Goal: Task Accomplishment & Management: Manage account settings

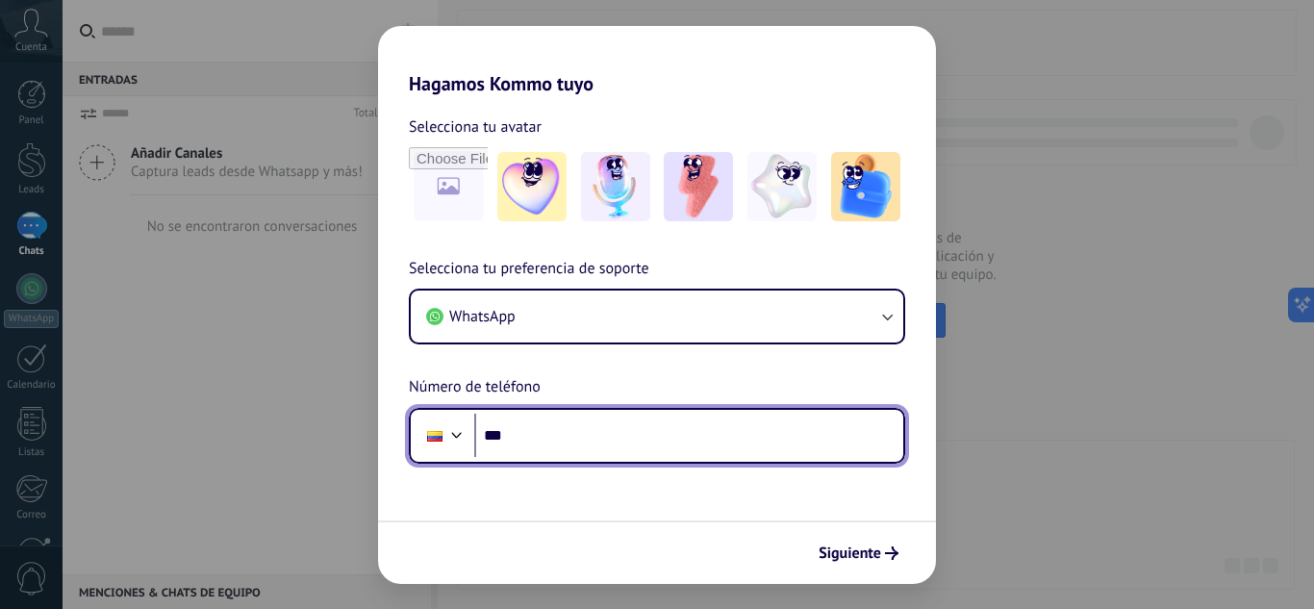
click at [577, 455] on input "***" at bounding box center [688, 436] width 429 height 44
type input "**********"
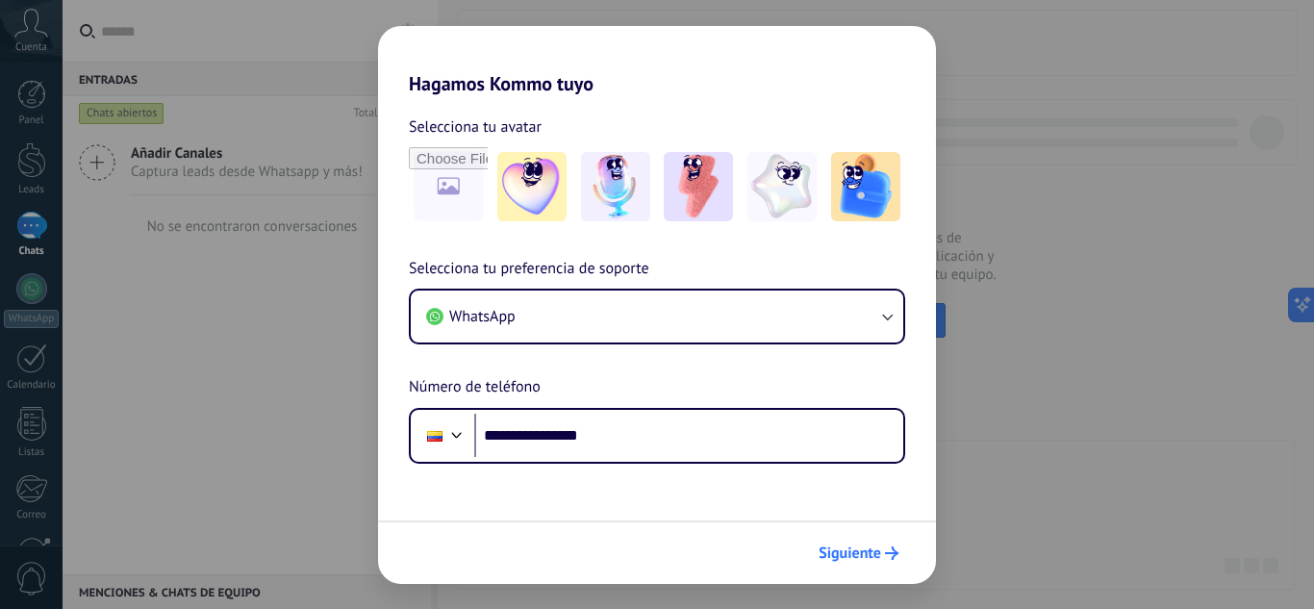
click at [854, 549] on span "Siguiente" at bounding box center [849, 552] width 63 height 13
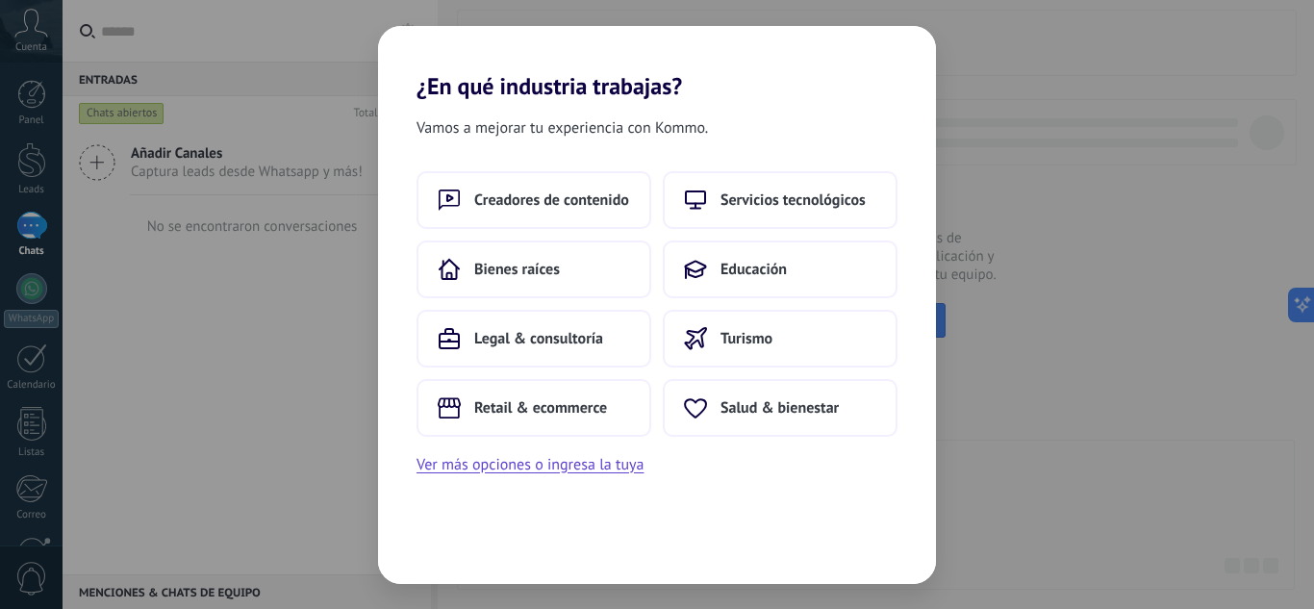
click at [1205, 397] on div "¿En qué industria trabajas? Vamos a mejorar tu experiencia con Kommo. Creadores…" at bounding box center [657, 304] width 1314 height 609
click at [314, 239] on div "¿En qué industria trabajas? Vamos a mejorar tu experiencia con Kommo. Creadores…" at bounding box center [657, 304] width 1314 height 609
click at [502, 474] on button "Ver más opciones o ingresa la tuya" at bounding box center [529, 464] width 227 height 25
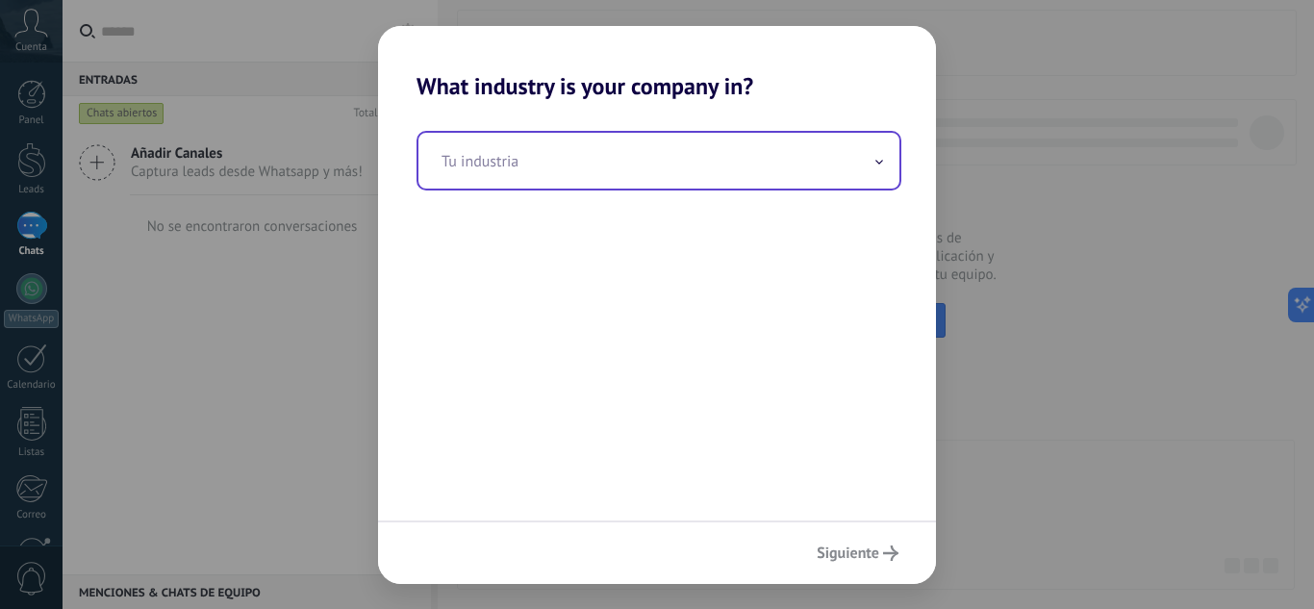
click at [633, 133] on input "text" at bounding box center [658, 161] width 481 height 56
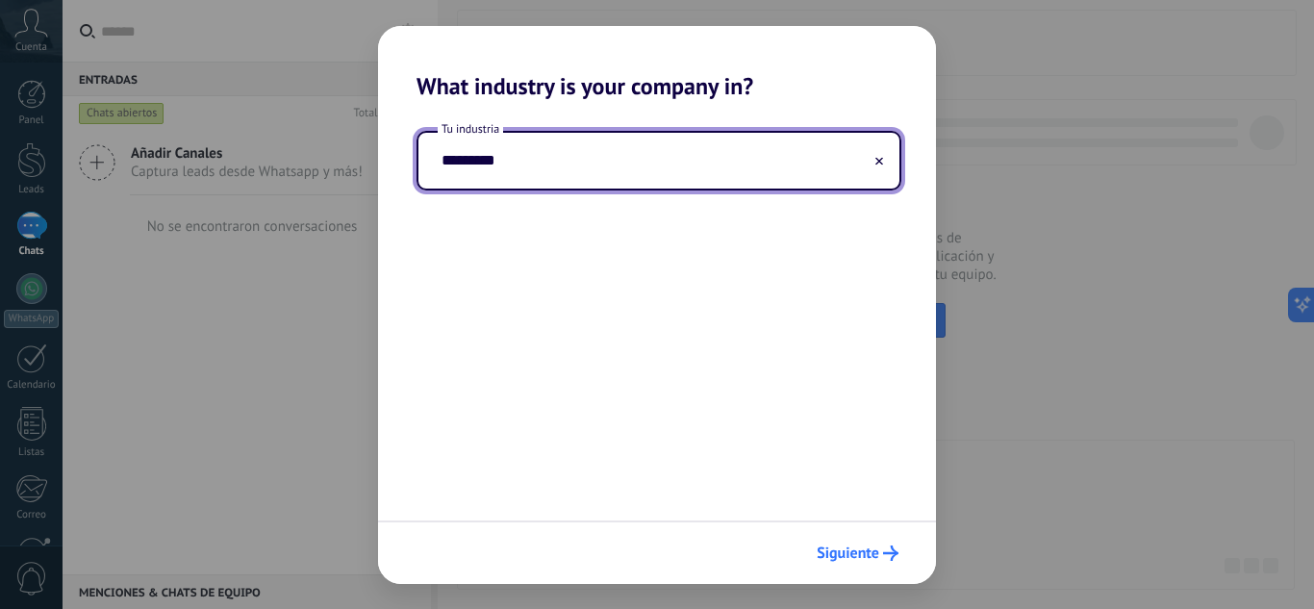
type input "*********"
click at [867, 558] on span "Siguiente" at bounding box center [847, 552] width 63 height 13
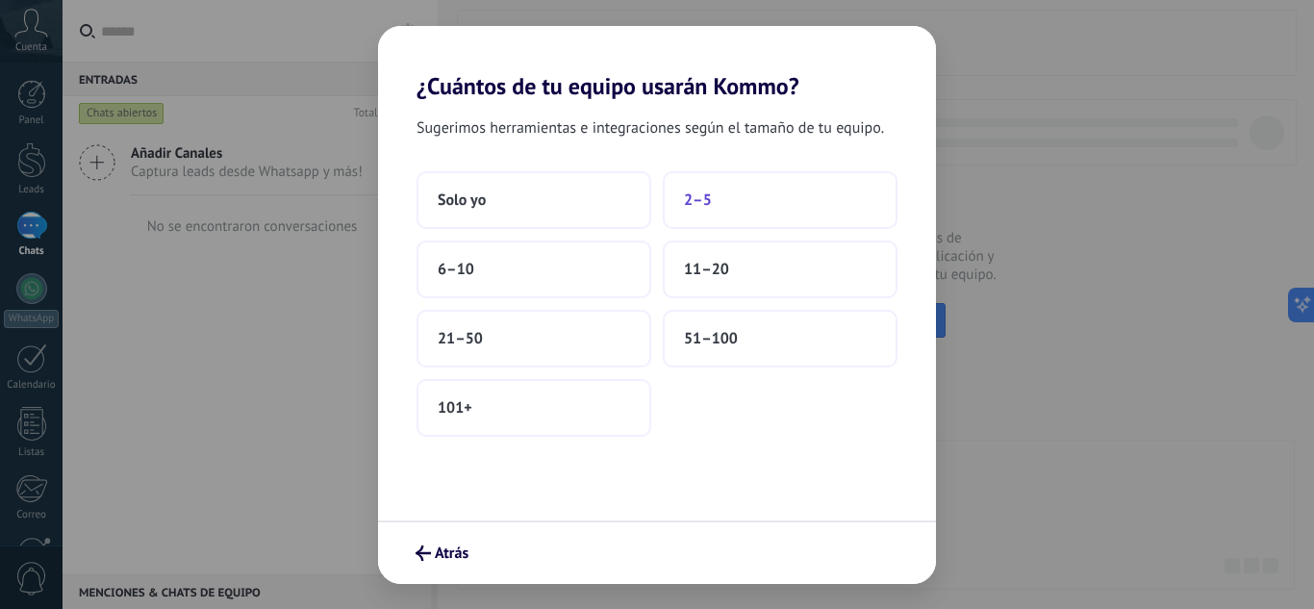
click at [795, 192] on button "2–5" at bounding box center [780, 200] width 235 height 58
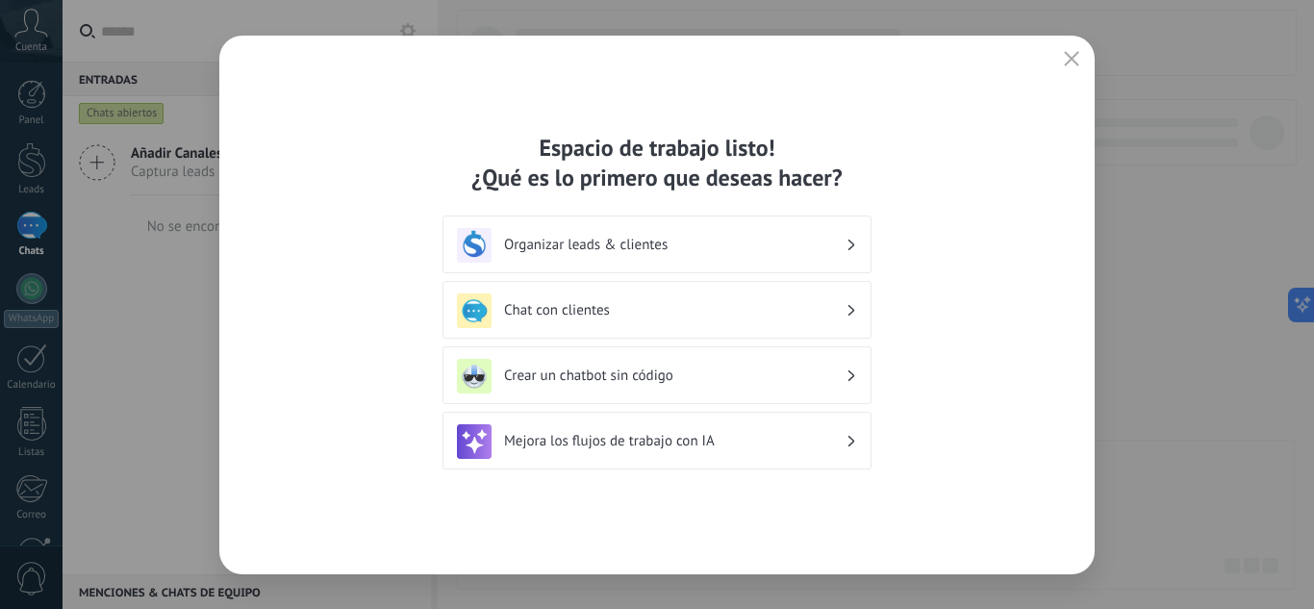
click at [1065, 49] on button "button" at bounding box center [1071, 59] width 25 height 27
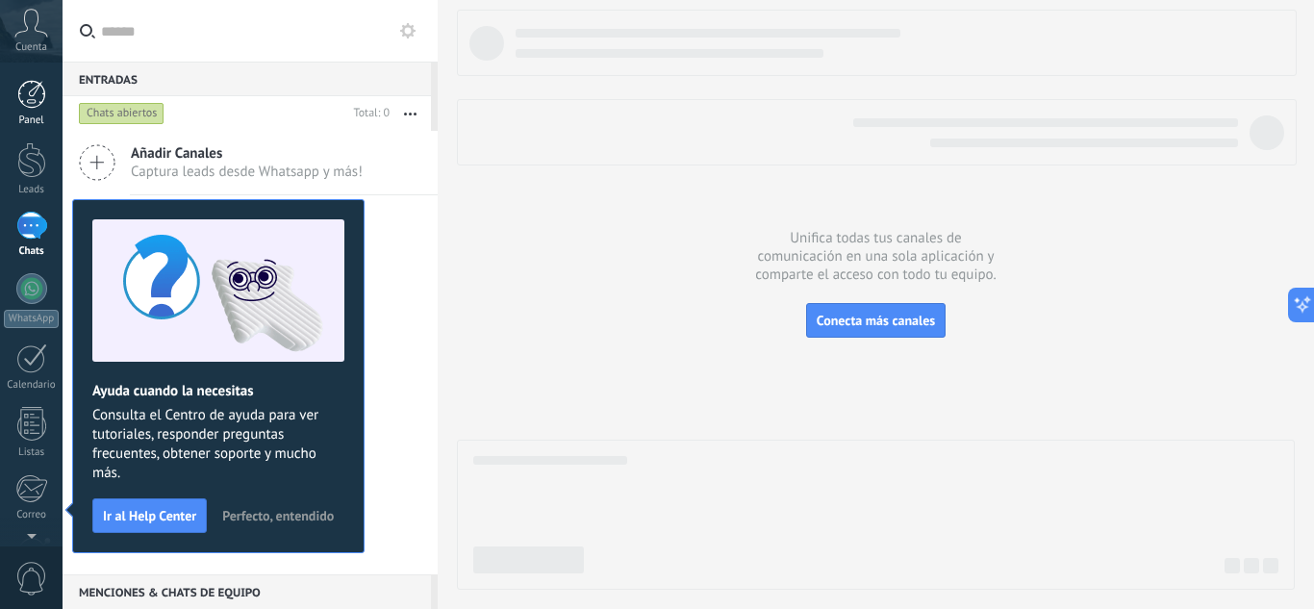
click at [27, 92] on div at bounding box center [31, 94] width 29 height 29
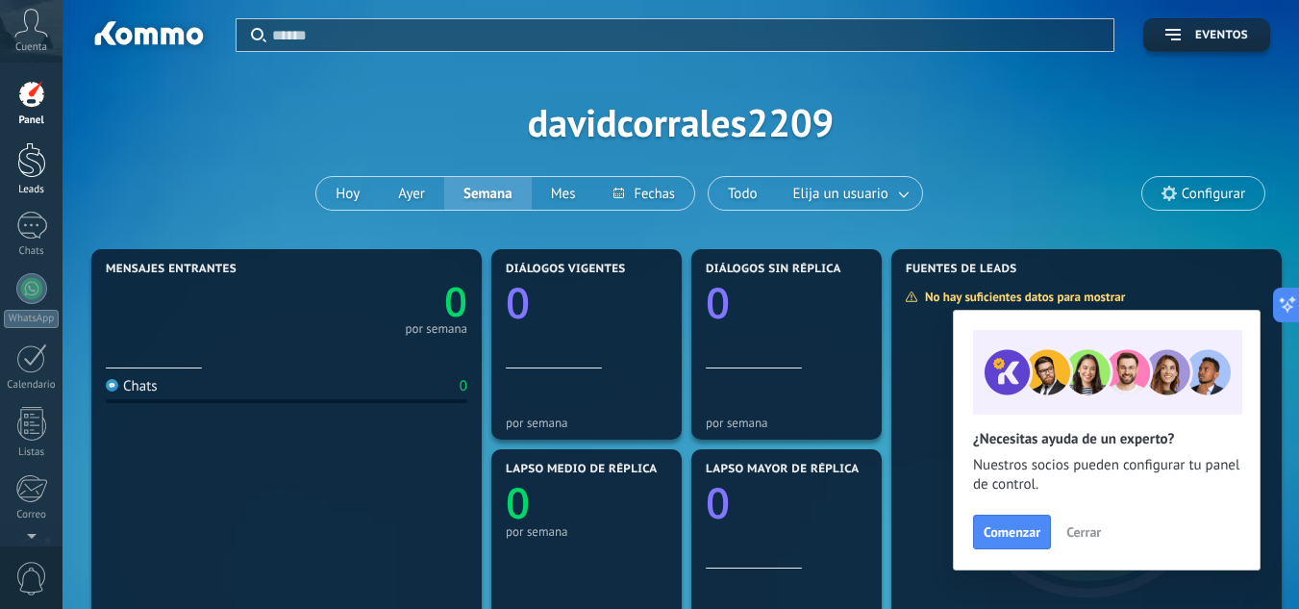
click at [29, 173] on div at bounding box center [31, 160] width 29 height 36
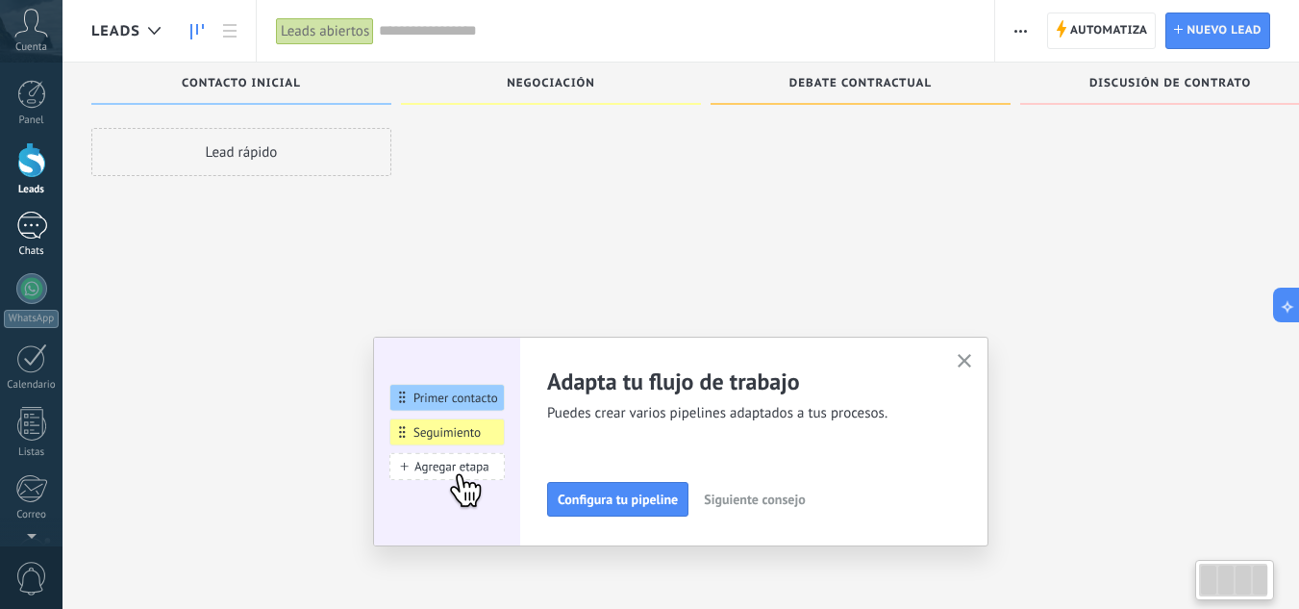
click at [35, 229] on div at bounding box center [31, 226] width 31 height 28
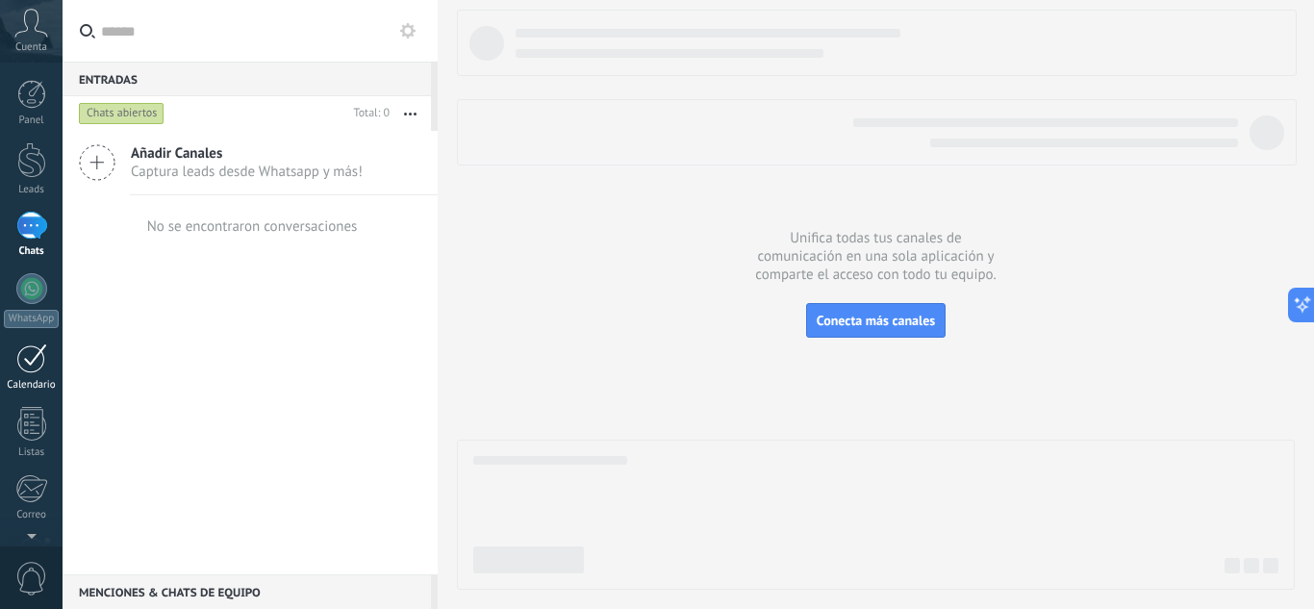
click at [35, 361] on div at bounding box center [31, 358] width 31 height 30
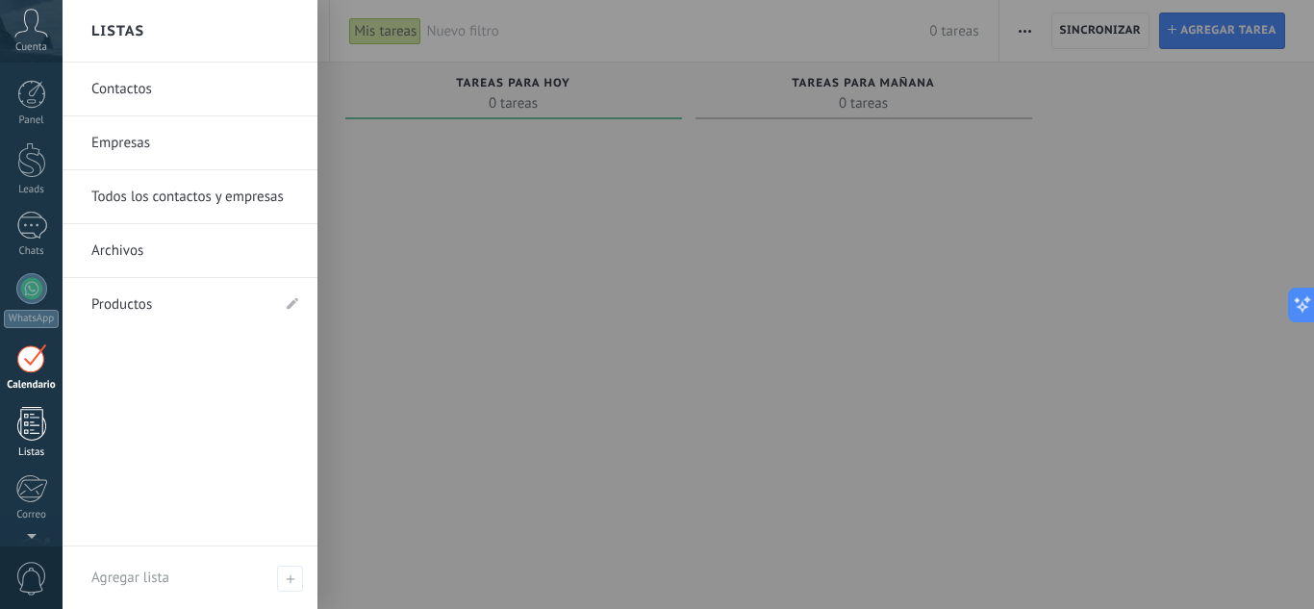
click at [24, 420] on div at bounding box center [31, 424] width 29 height 34
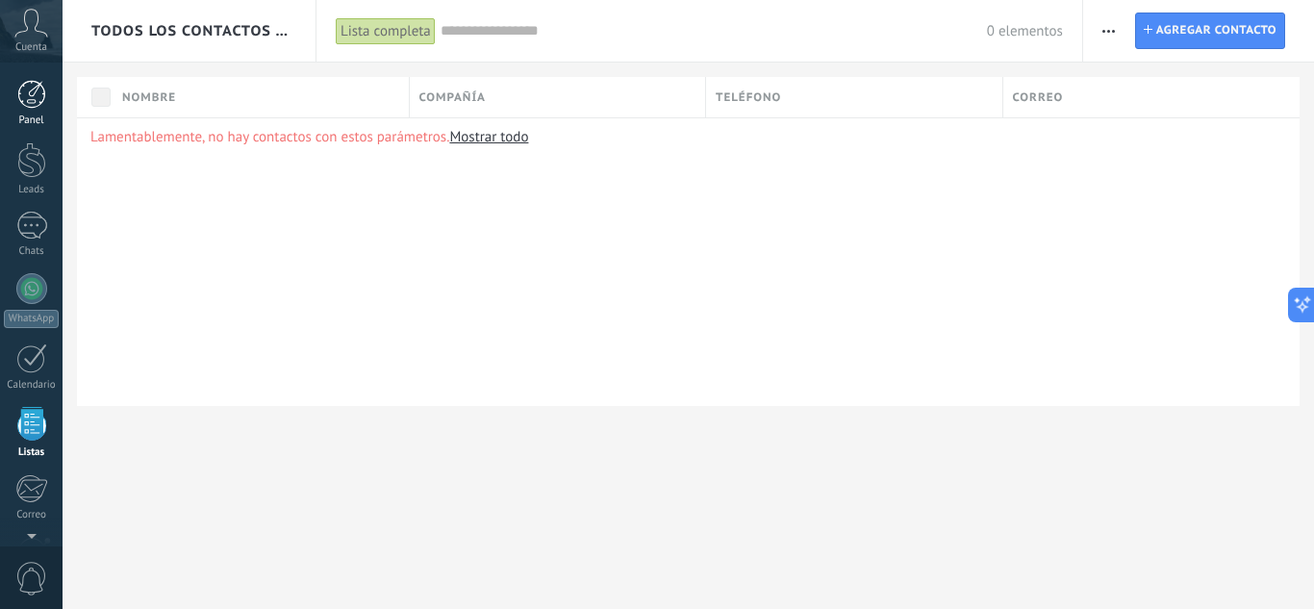
click at [25, 100] on div at bounding box center [31, 94] width 29 height 29
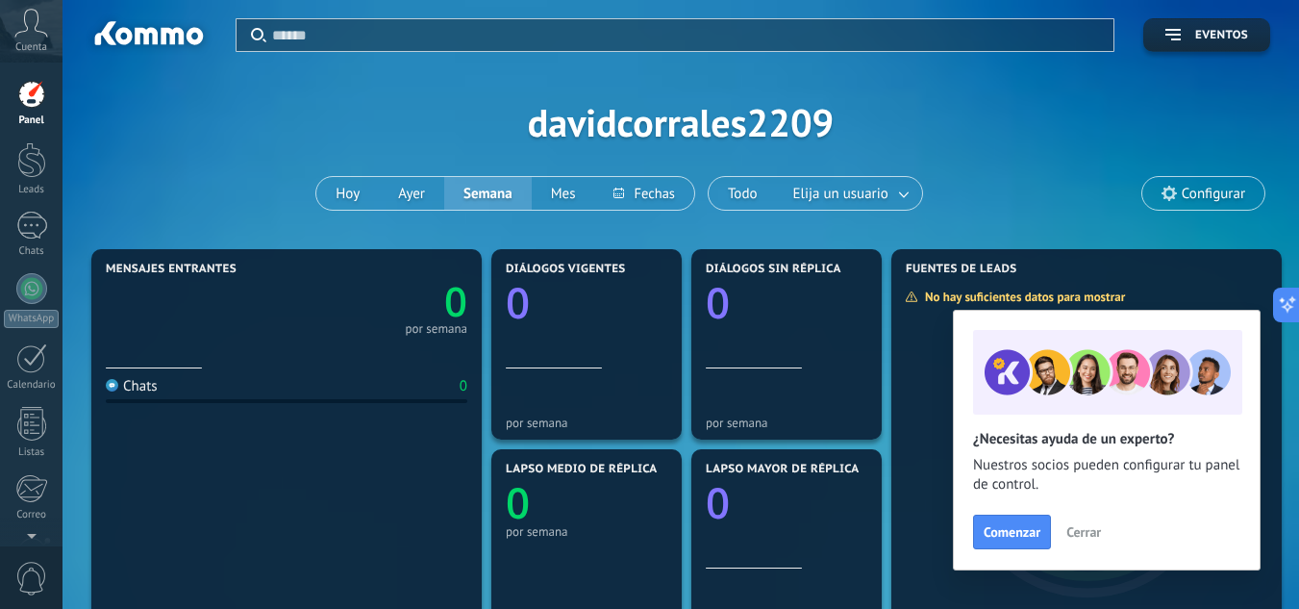
click at [47, 114] on div "Panel" at bounding box center [32, 120] width 56 height 13
click at [30, 47] on span "Cuenta" at bounding box center [31, 47] width 32 height 13
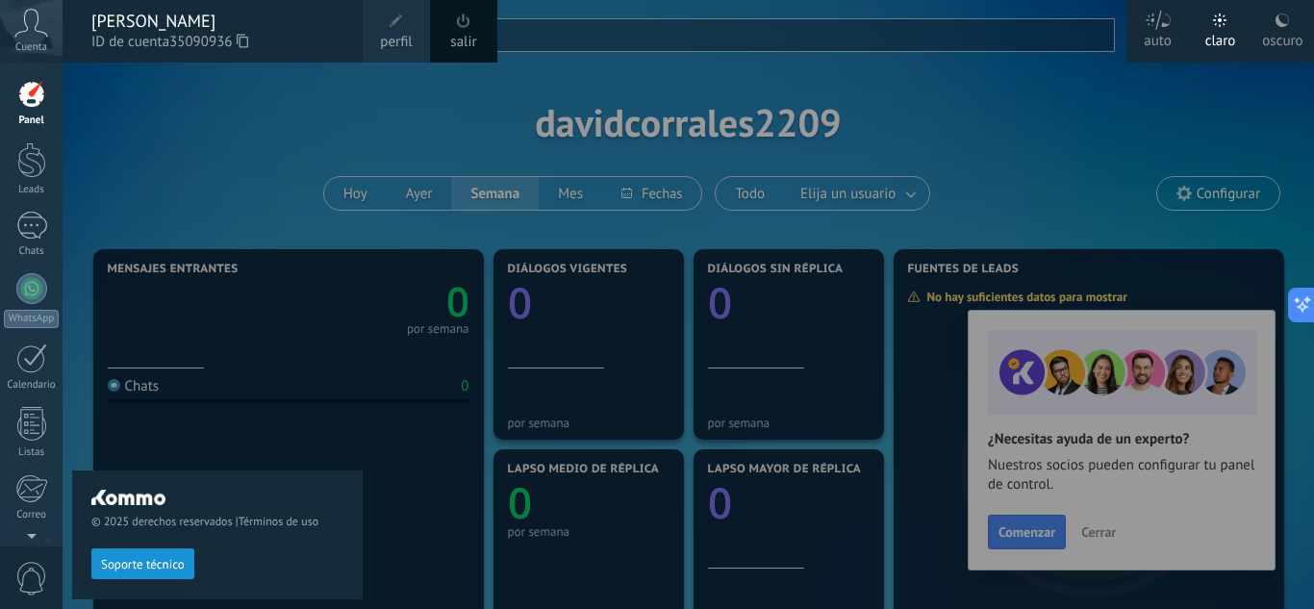
click at [154, 105] on div "© 2025 derechos reservados | Términos de uso Soporte técnico" at bounding box center [217, 336] width 290 height 546
click at [68, 206] on div at bounding box center [720, 304] width 1314 height 609
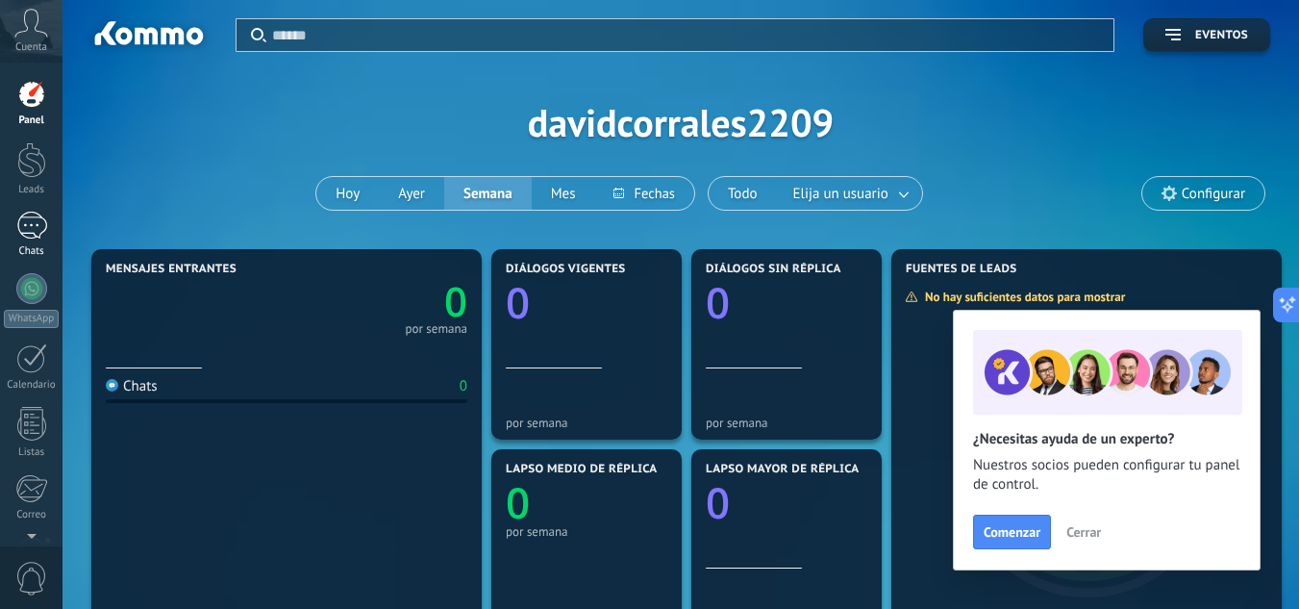
click at [49, 233] on link "Chats" at bounding box center [31, 235] width 63 height 46
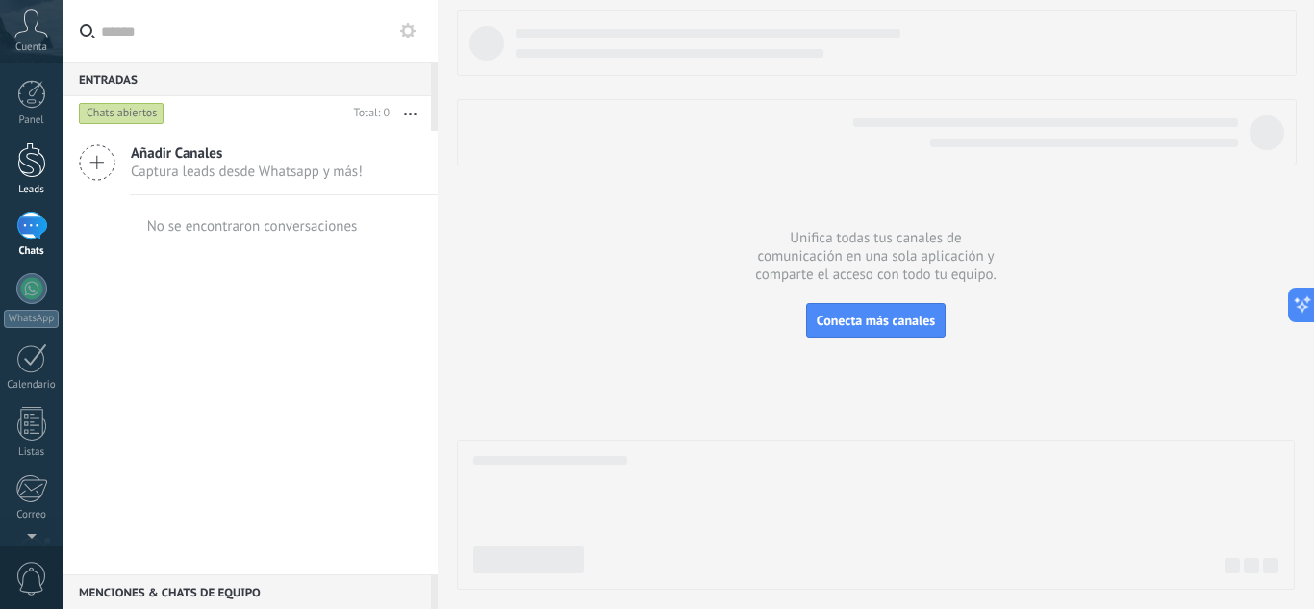
click at [30, 166] on div at bounding box center [31, 160] width 29 height 36
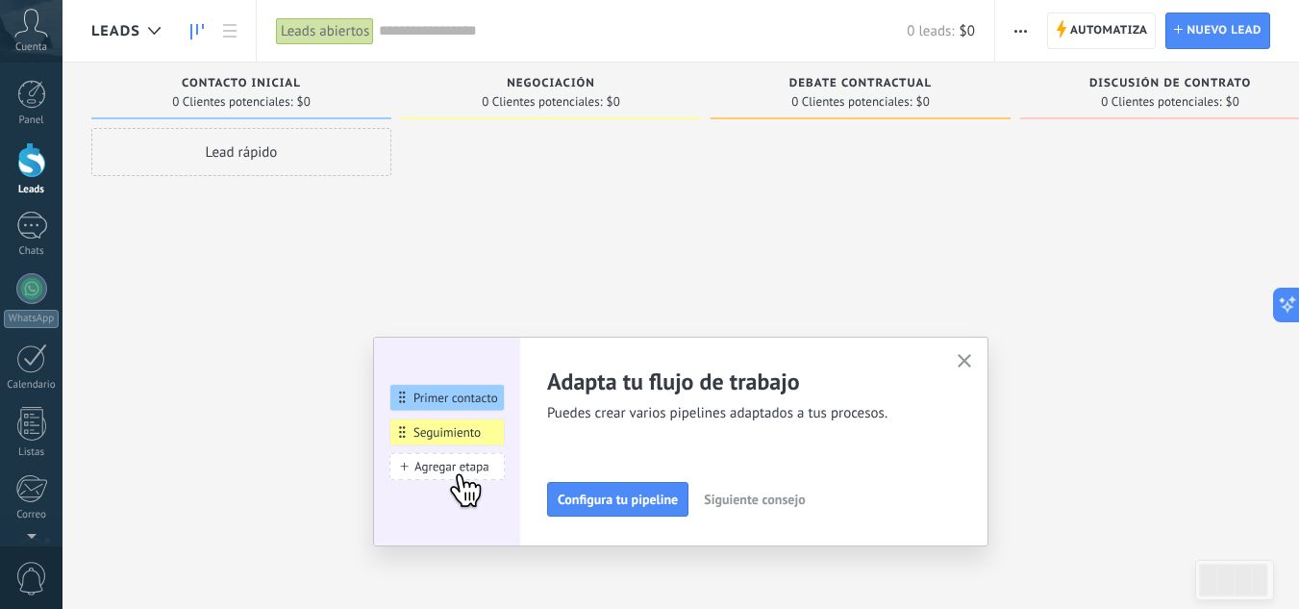
click at [965, 357] on icon "button" at bounding box center [965, 361] width 14 height 14
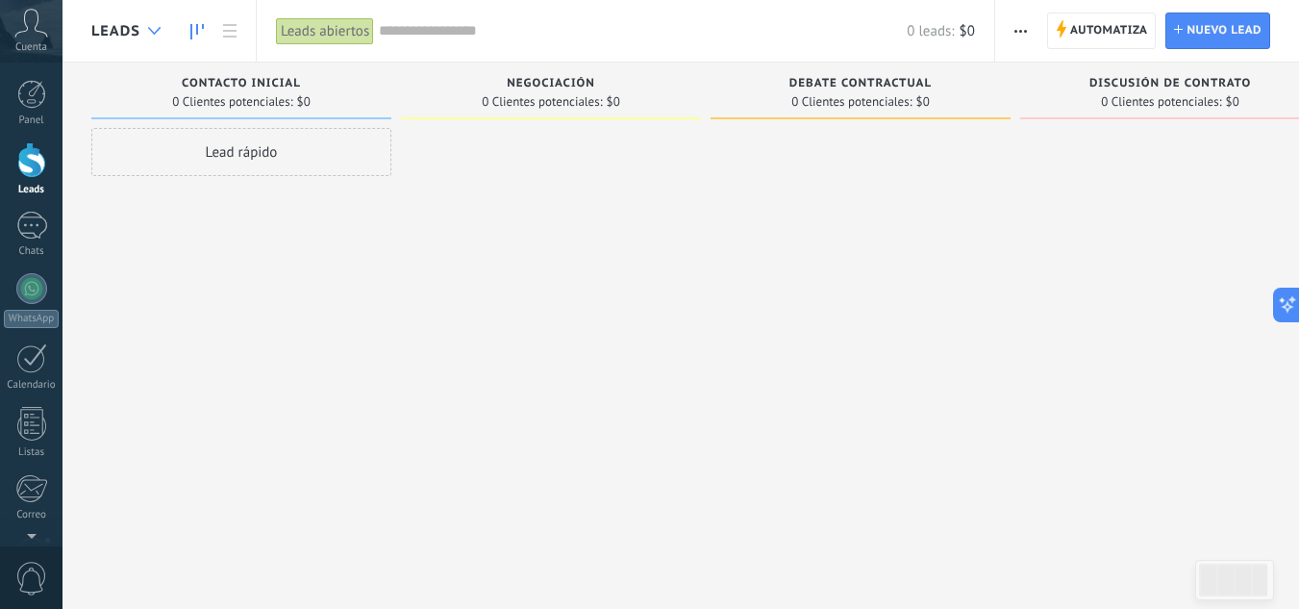
click at [156, 32] on use at bounding box center [154, 31] width 13 height 8
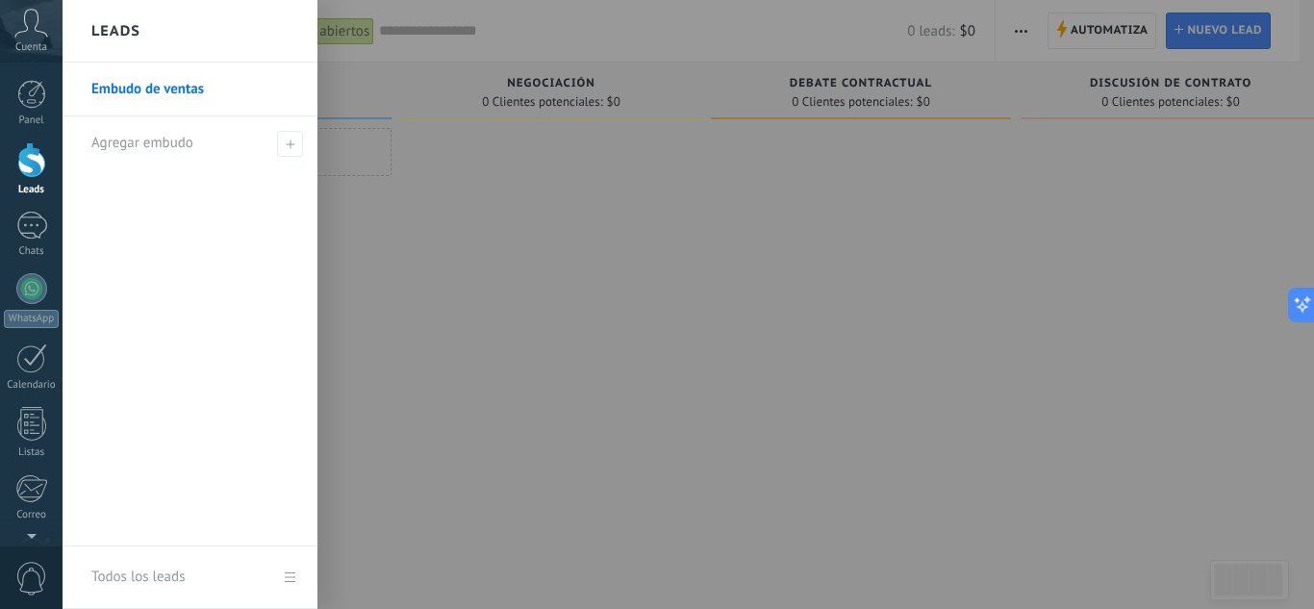
click at [161, 88] on link "Embudo de ventas" at bounding box center [194, 90] width 207 height 54
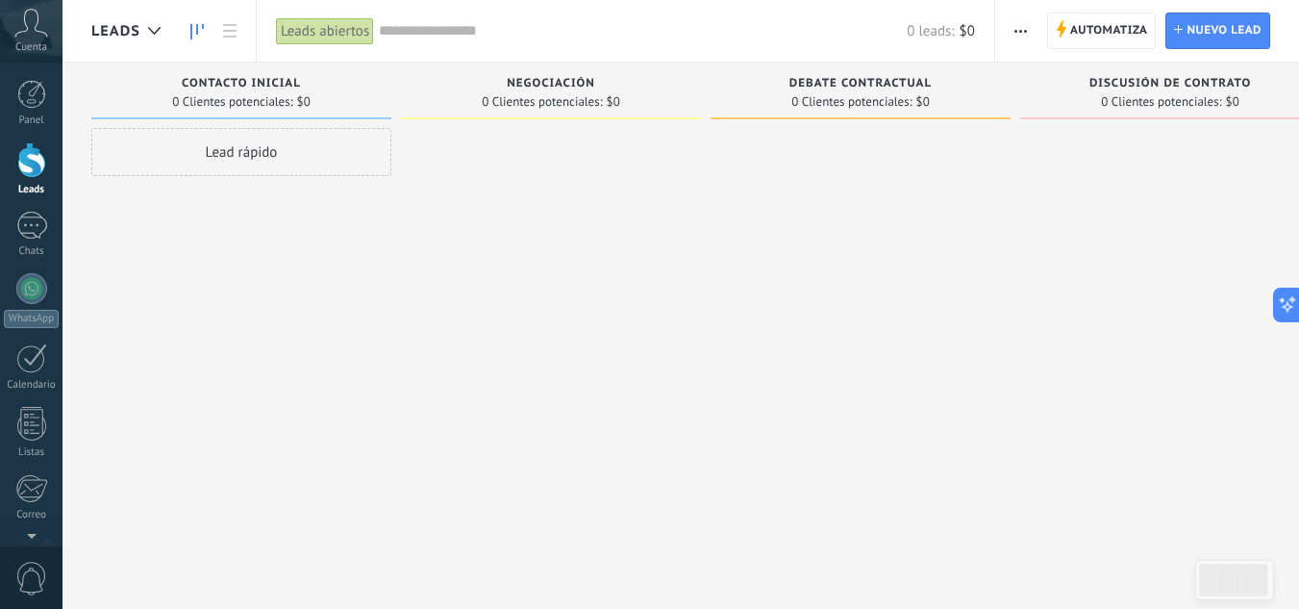
click at [446, 28] on input "text" at bounding box center [643, 31] width 528 height 20
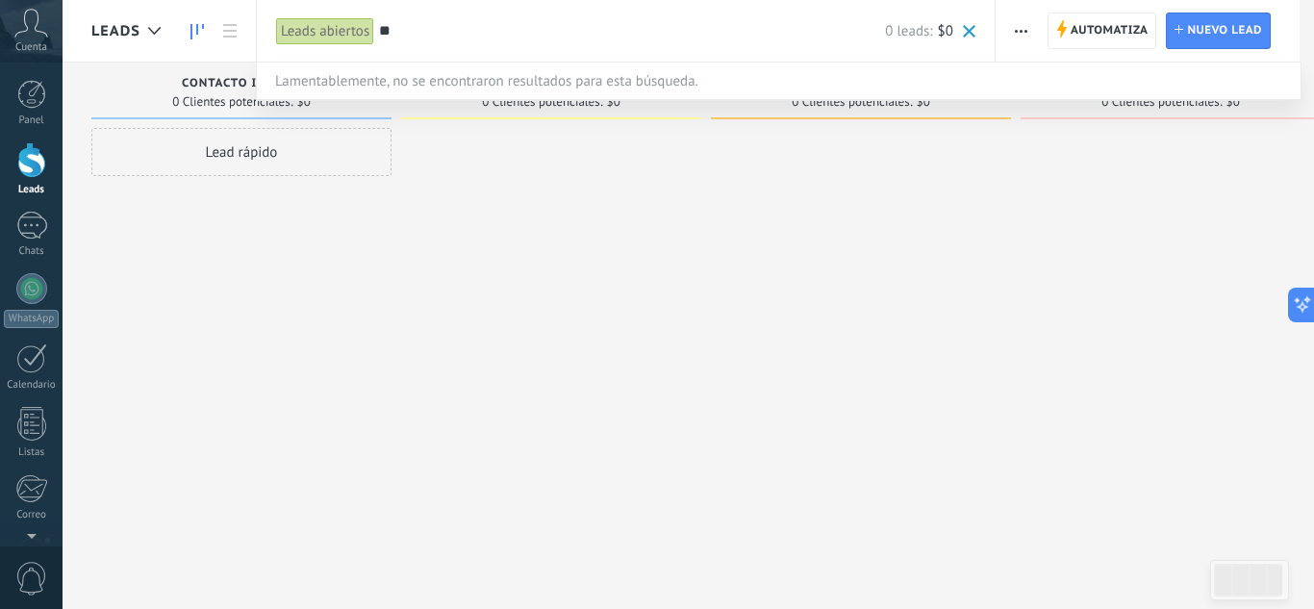
type input "*"
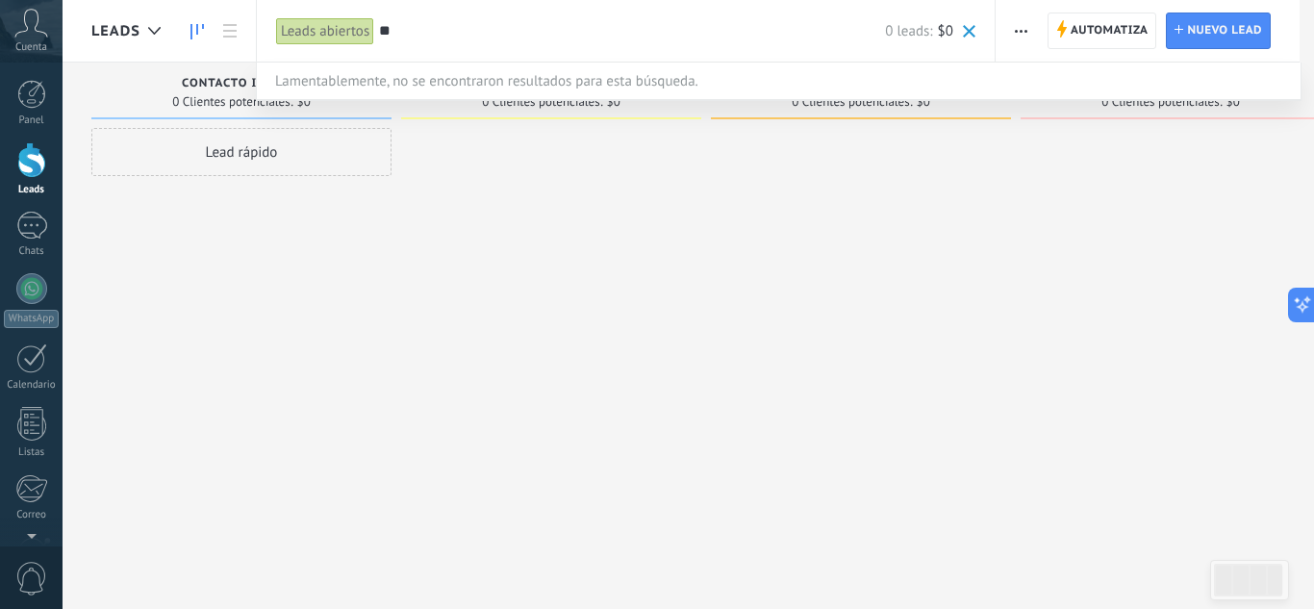
type input "*"
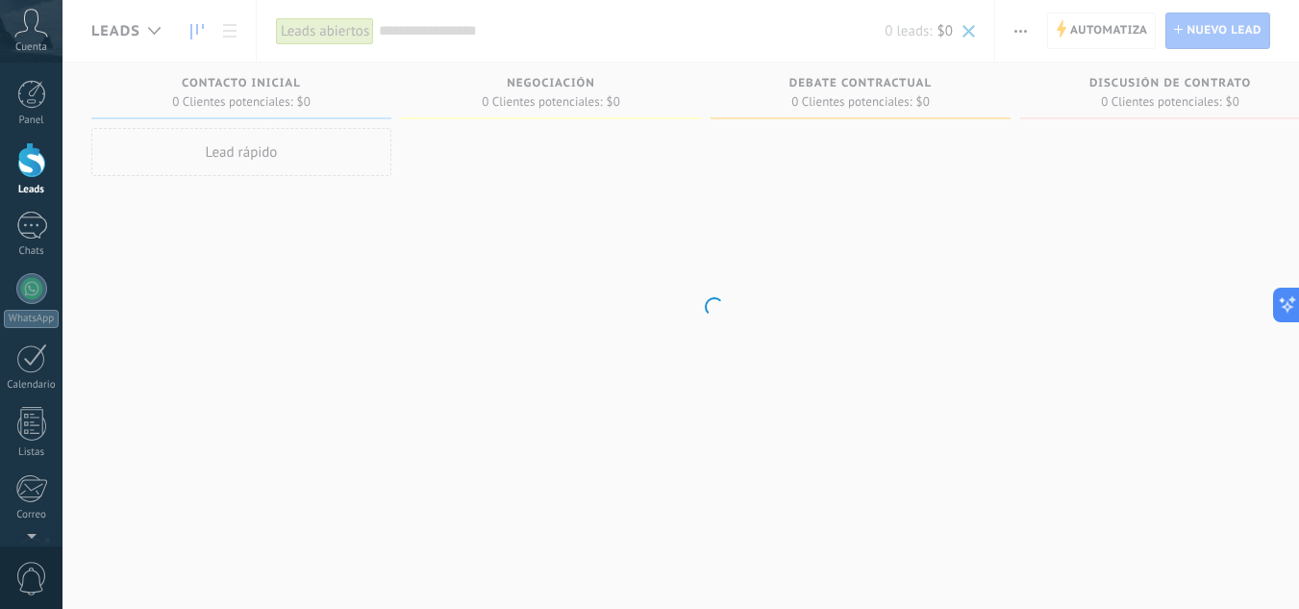
type input "*"
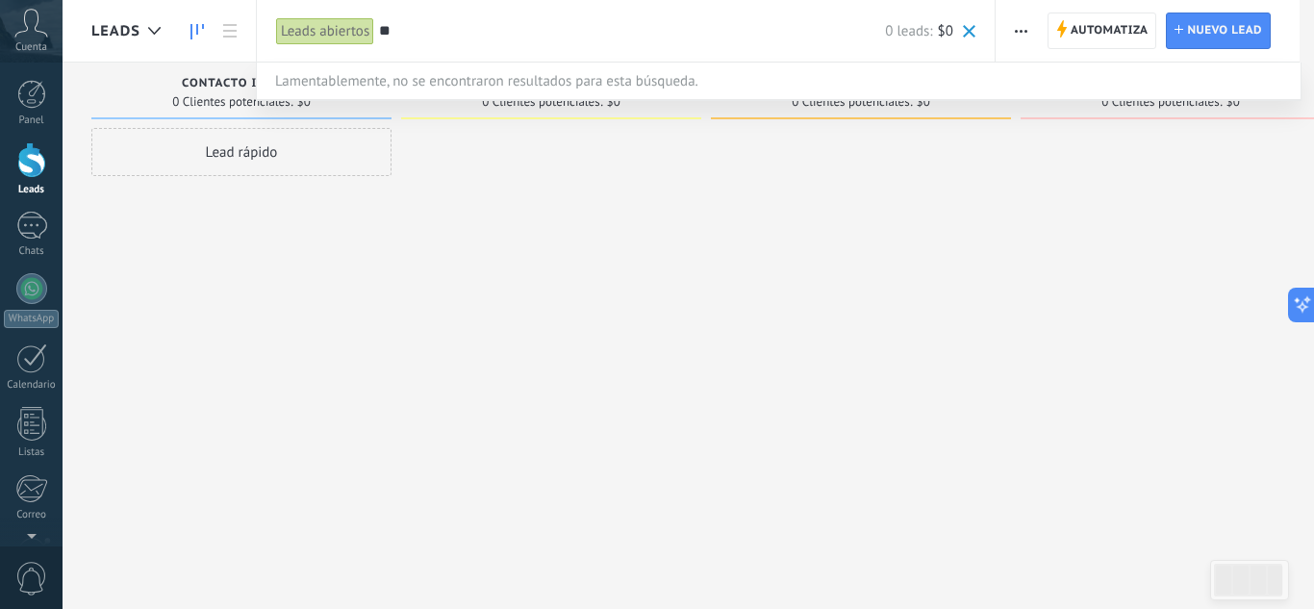
type input "*"
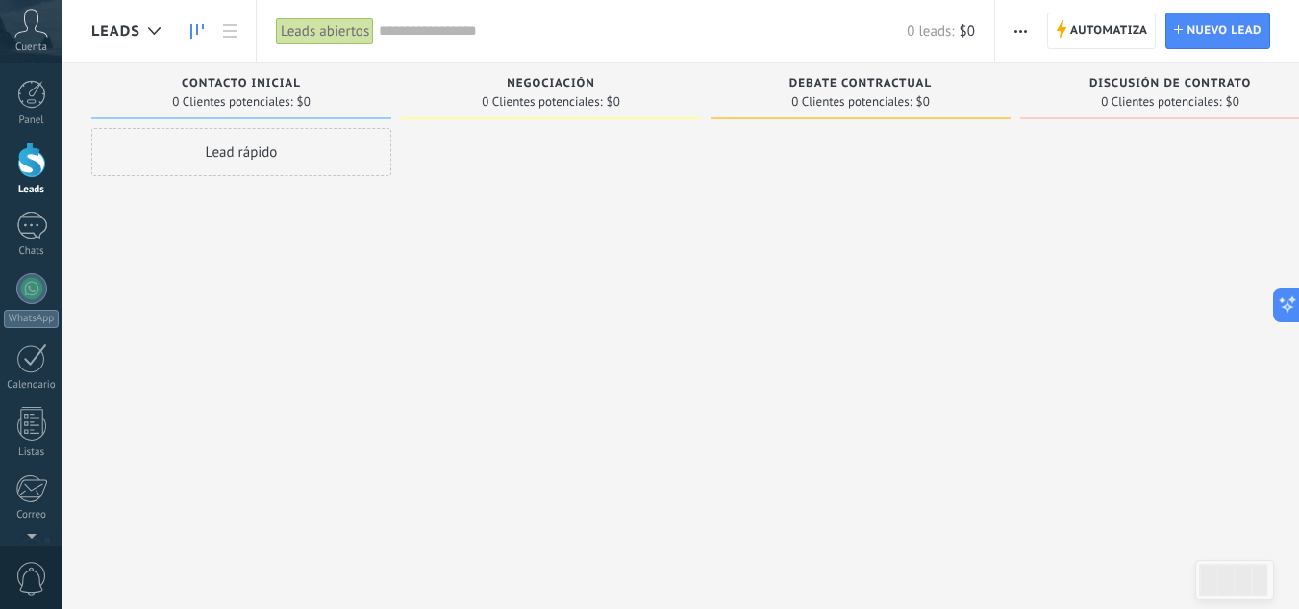
click at [423, 25] on input "text" at bounding box center [643, 31] width 528 height 20
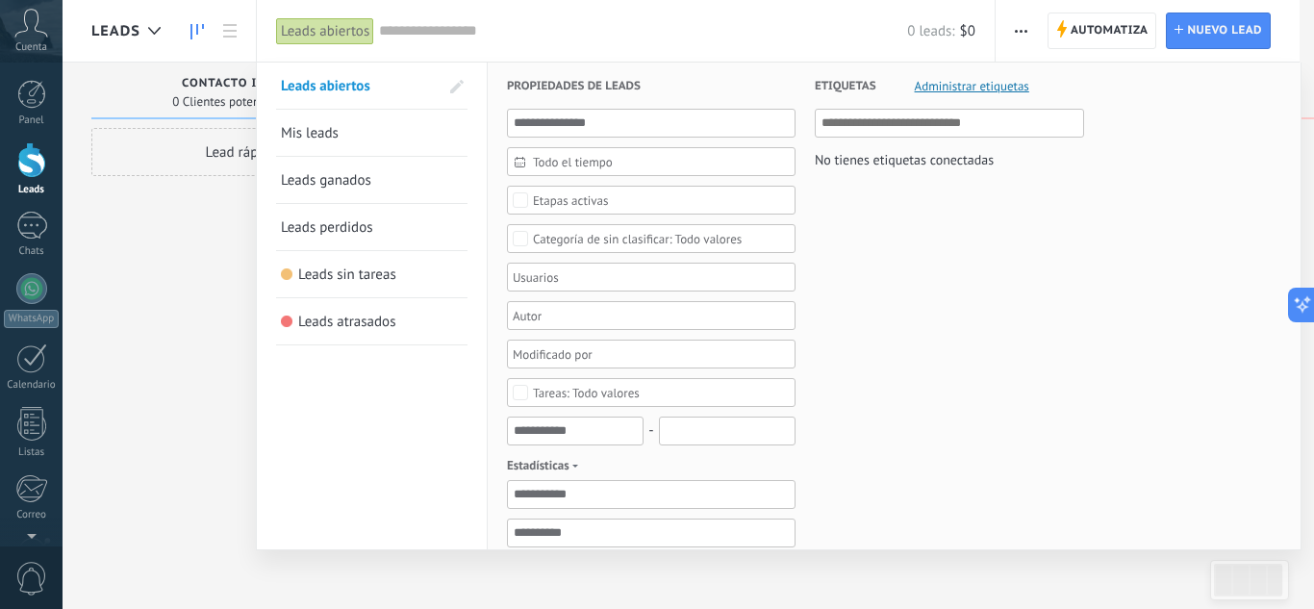
click at [363, 166] on link "Leads ganados" at bounding box center [372, 180] width 182 height 46
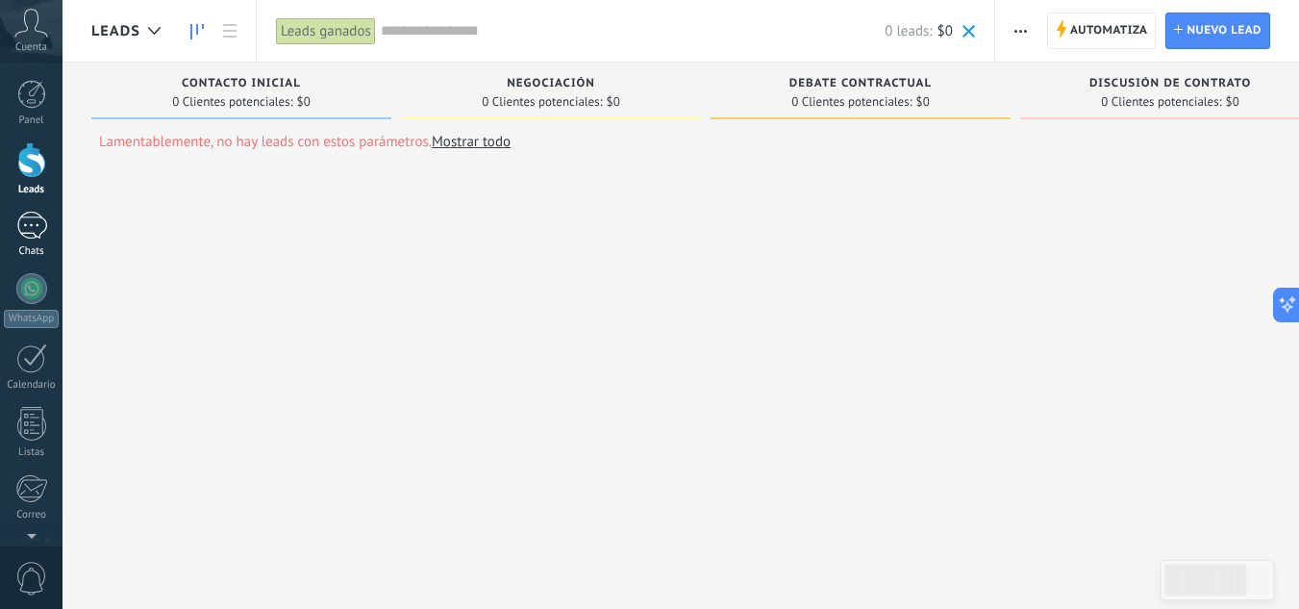
click at [32, 226] on div at bounding box center [31, 226] width 31 height 28
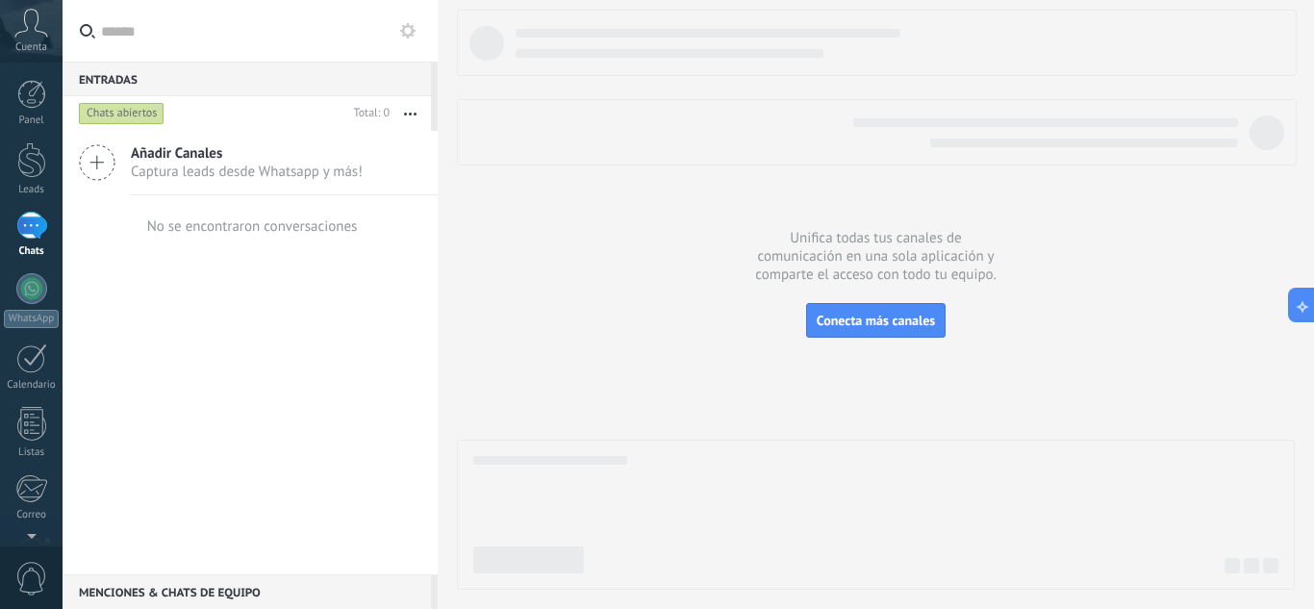
click at [33, 581] on span "0" at bounding box center [31, 579] width 33 height 34
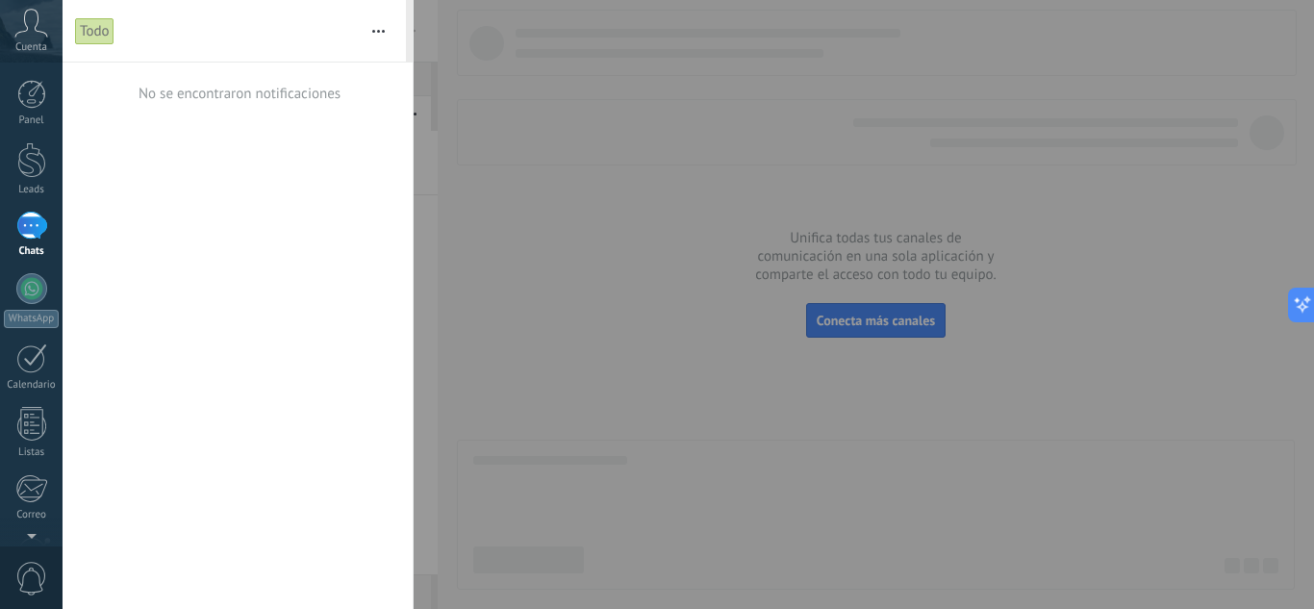
click at [476, 43] on div at bounding box center [657, 304] width 1314 height 609
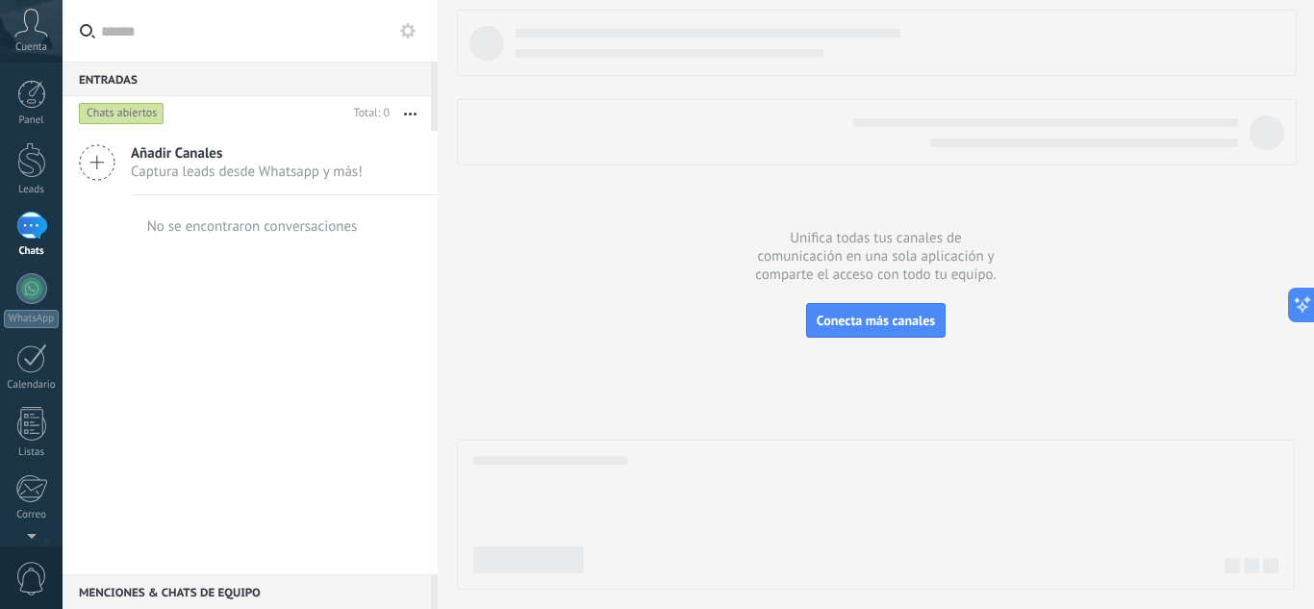
click at [24, 46] on span "Cuenta" at bounding box center [31, 47] width 32 height 13
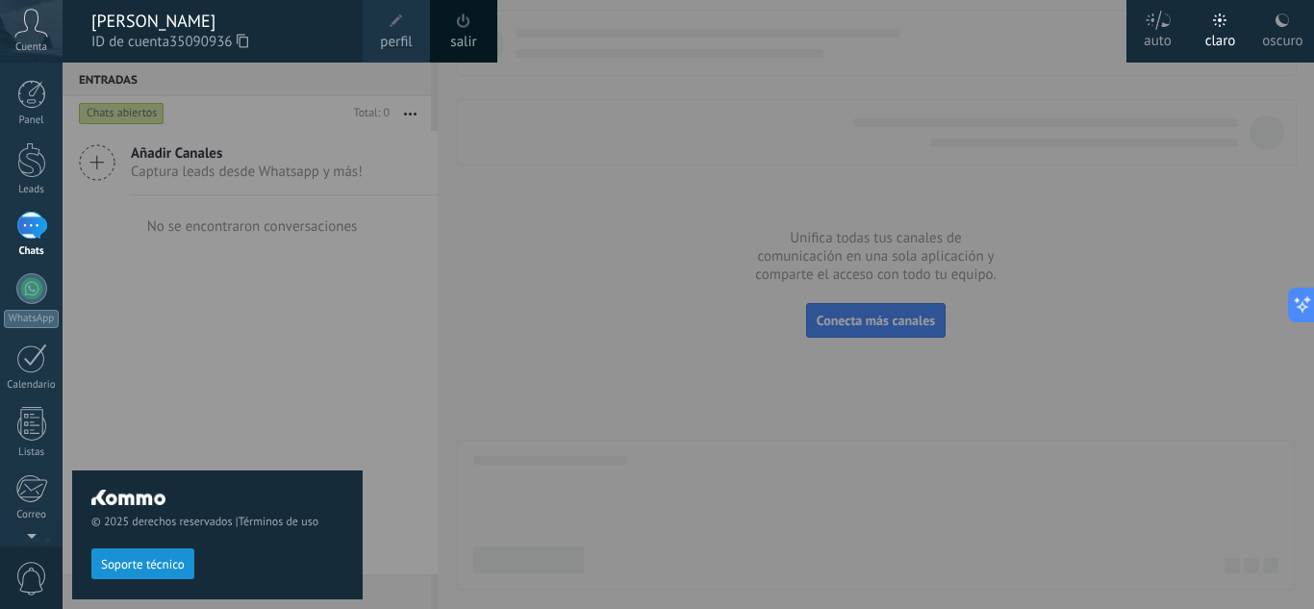
click at [24, 46] on span "Cuenta" at bounding box center [31, 47] width 32 height 13
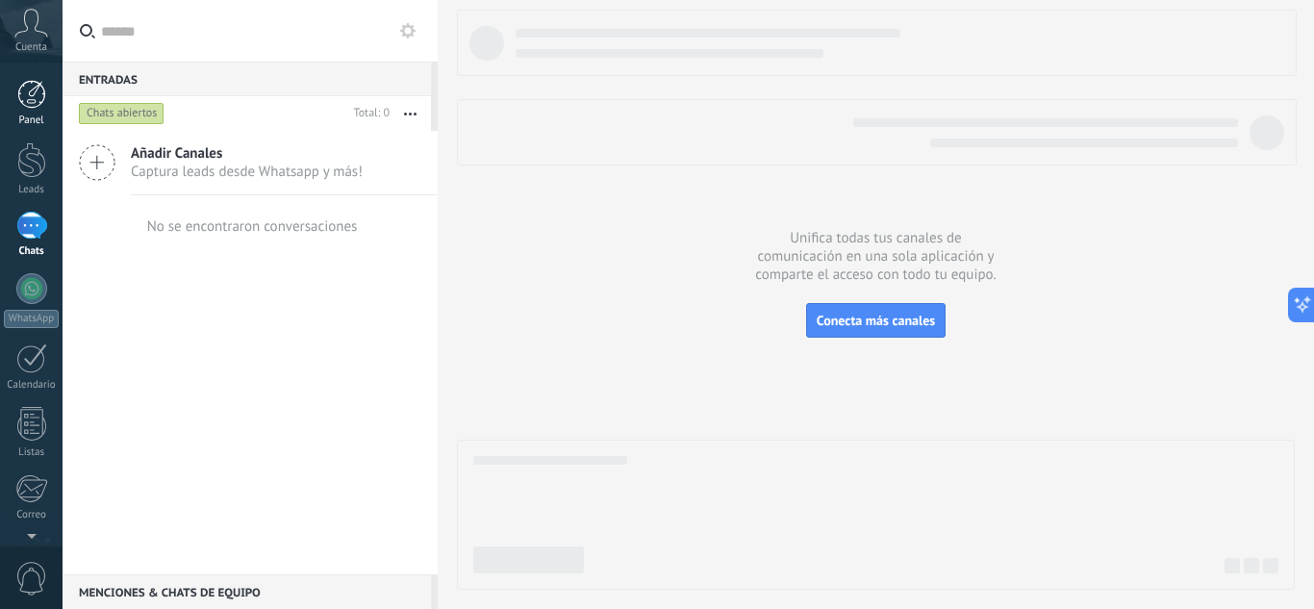
click at [32, 106] on div at bounding box center [31, 94] width 29 height 29
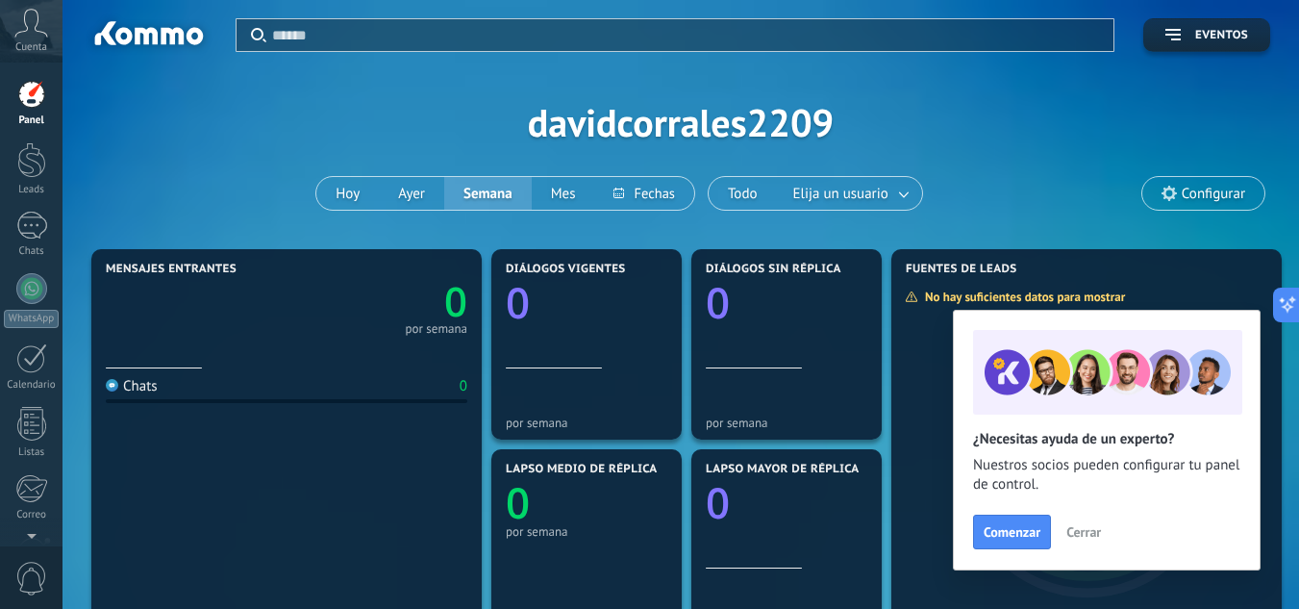
click at [1211, 184] on span "Configurar" at bounding box center [1203, 193] width 122 height 33
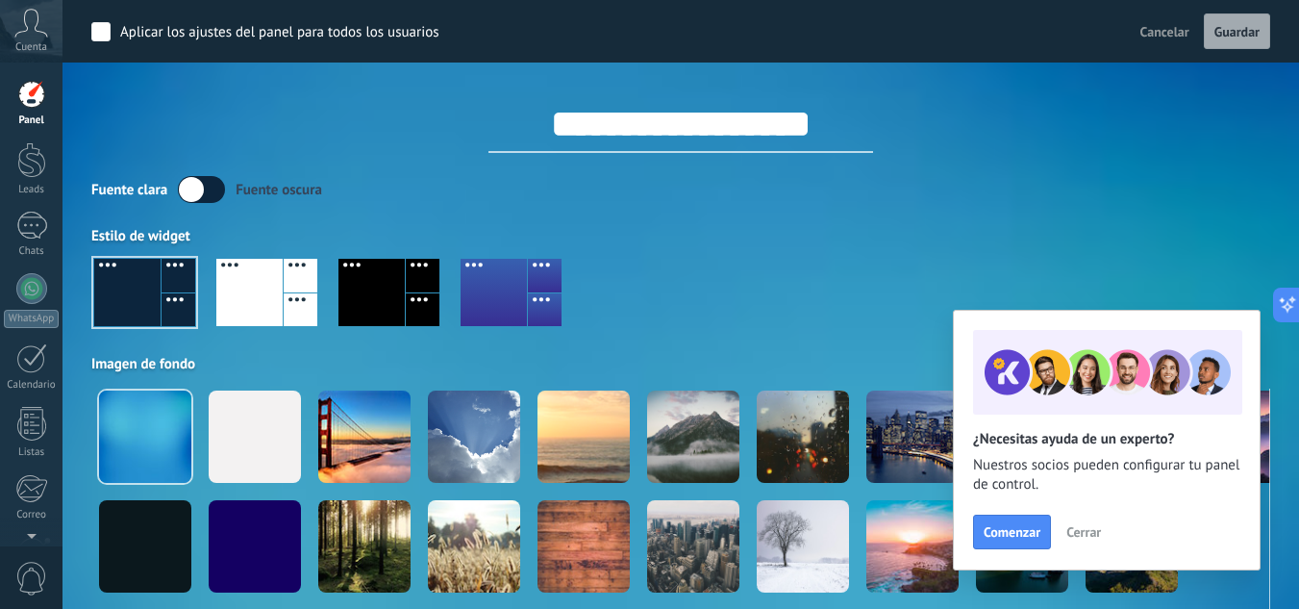
click at [394, 289] on div at bounding box center [372, 292] width 66 height 67
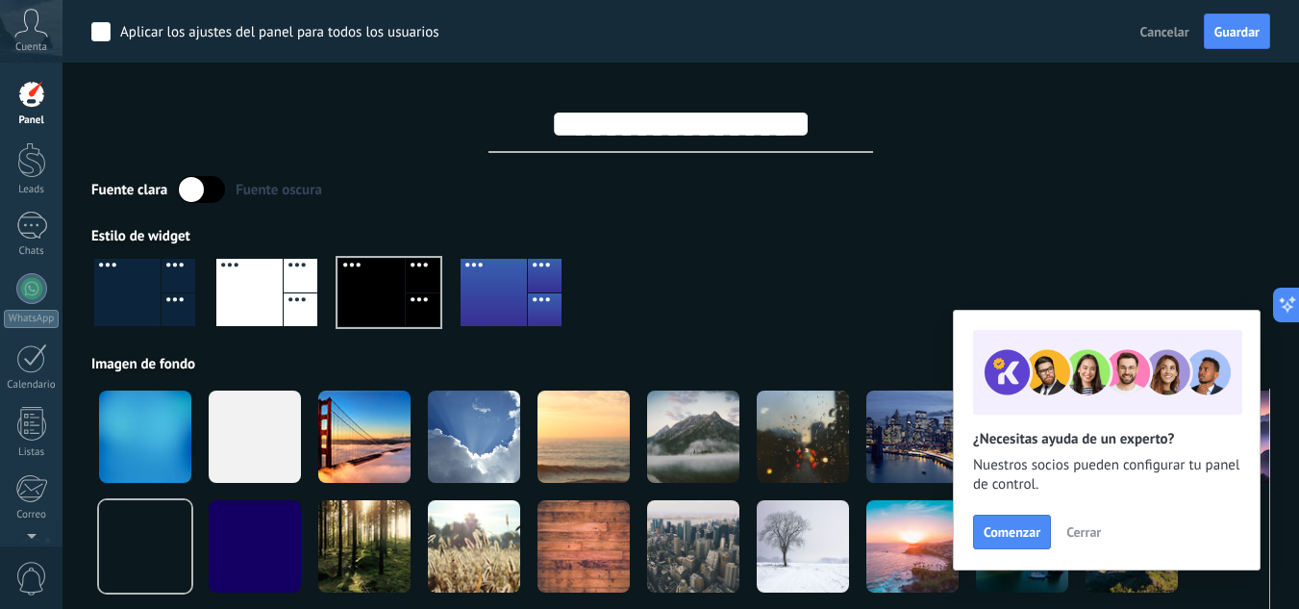
click at [31, 95] on div at bounding box center [31, 94] width 29 height 29
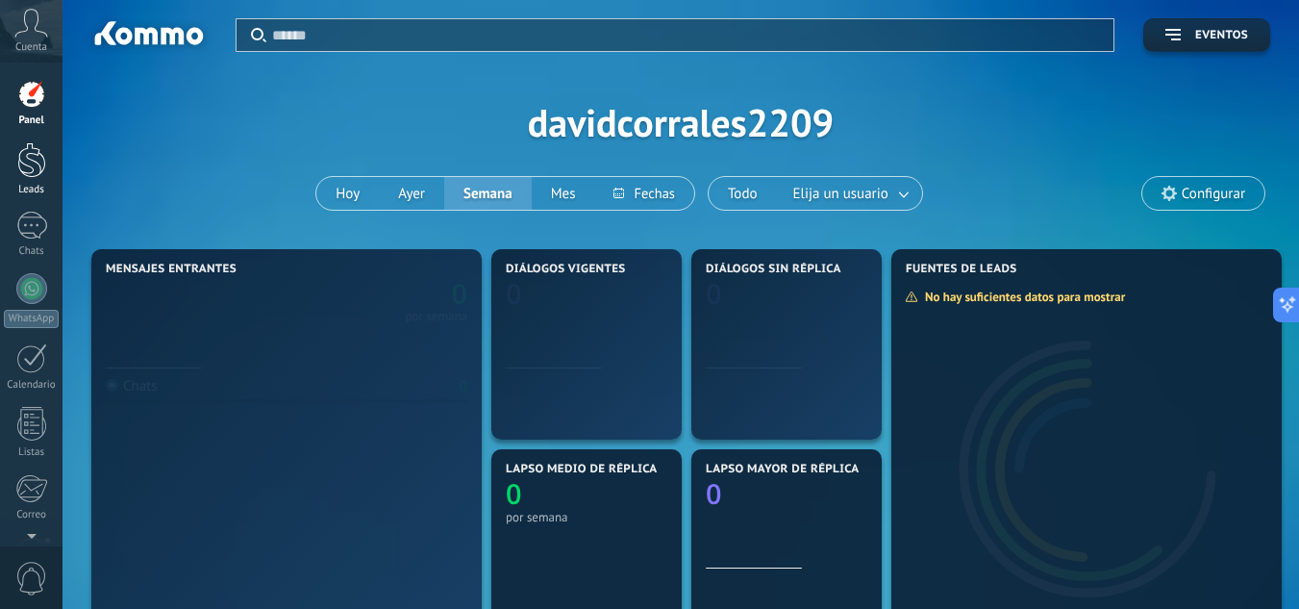
click at [38, 158] on div at bounding box center [31, 160] width 29 height 36
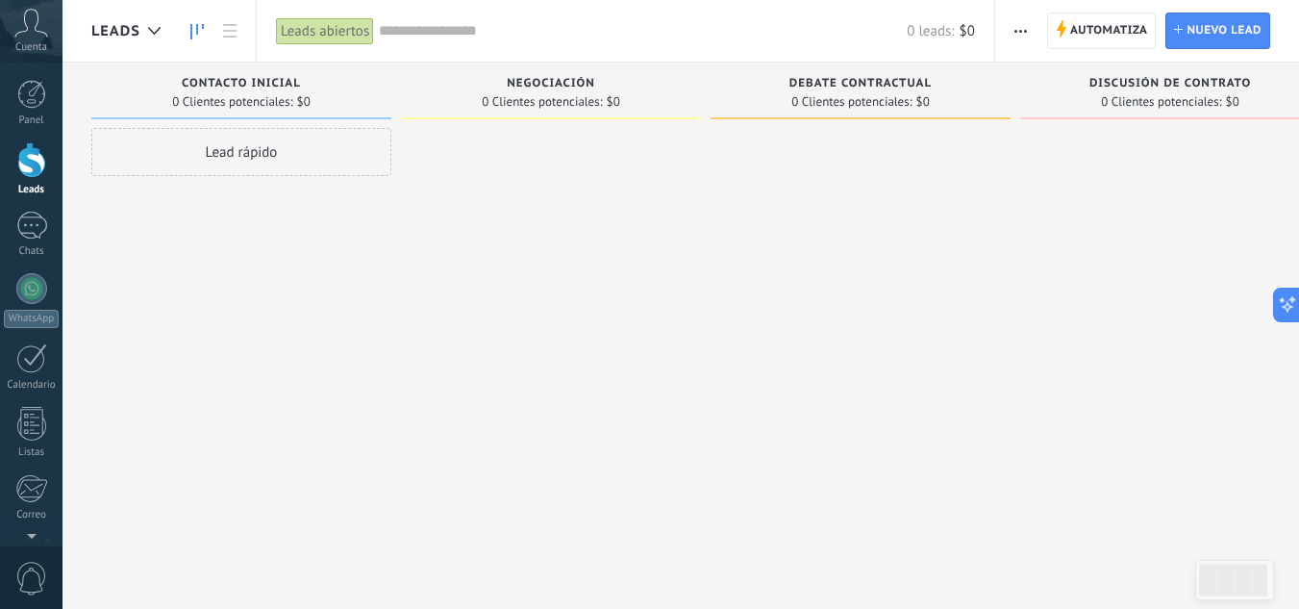
click at [33, 588] on span "0" at bounding box center [31, 579] width 33 height 34
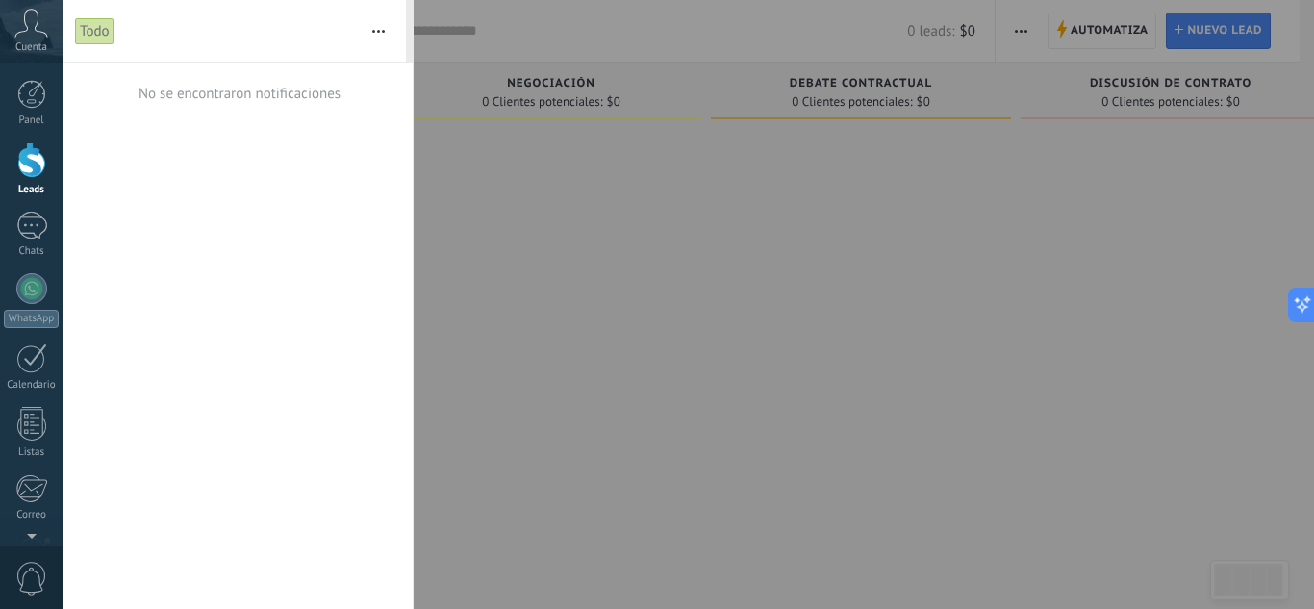
click at [672, 24] on div at bounding box center [657, 304] width 1314 height 609
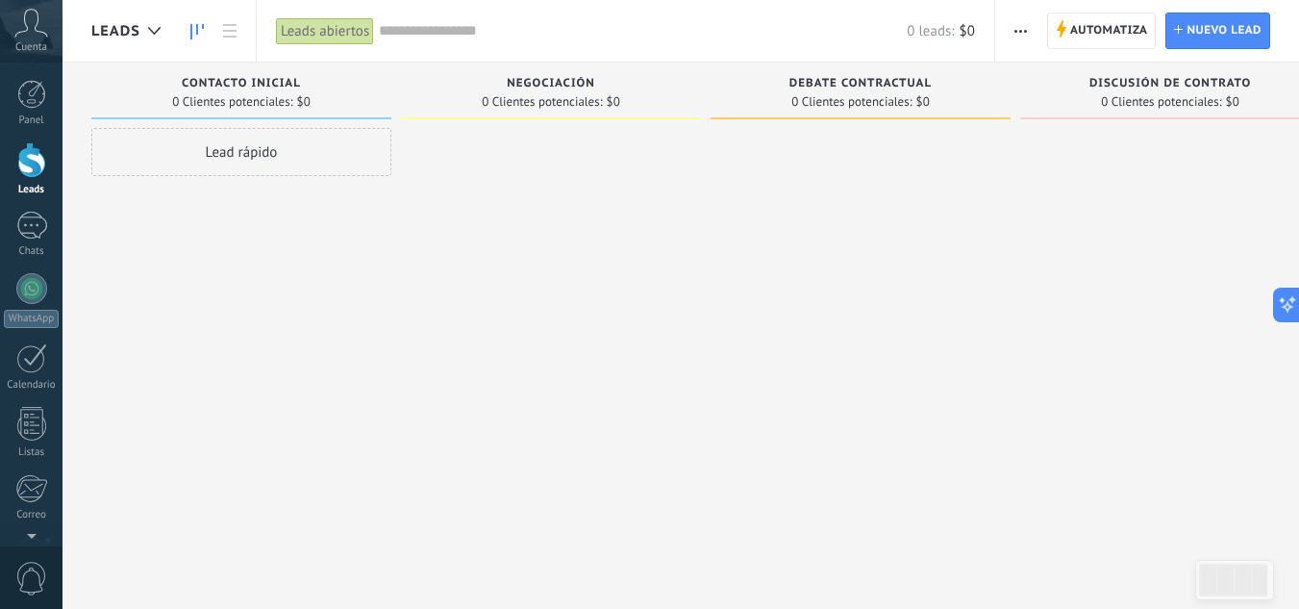
click at [36, 48] on span "Cuenta" at bounding box center [31, 47] width 32 height 13
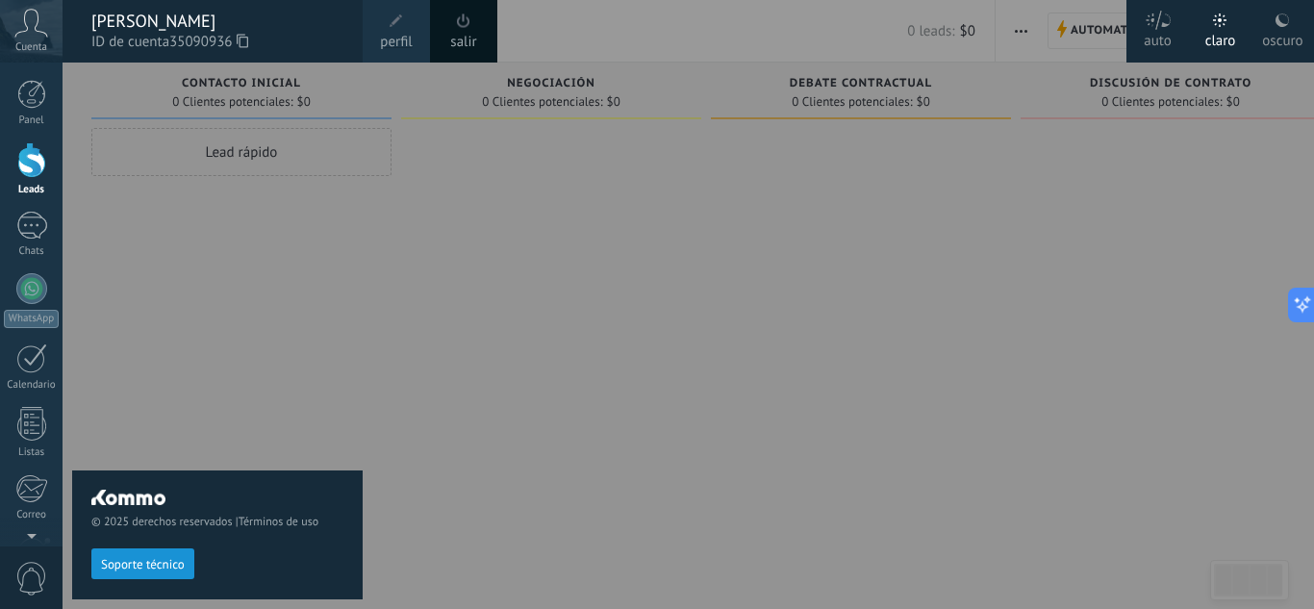
click at [1282, 34] on div "oscuro" at bounding box center [1282, 38] width 40 height 50
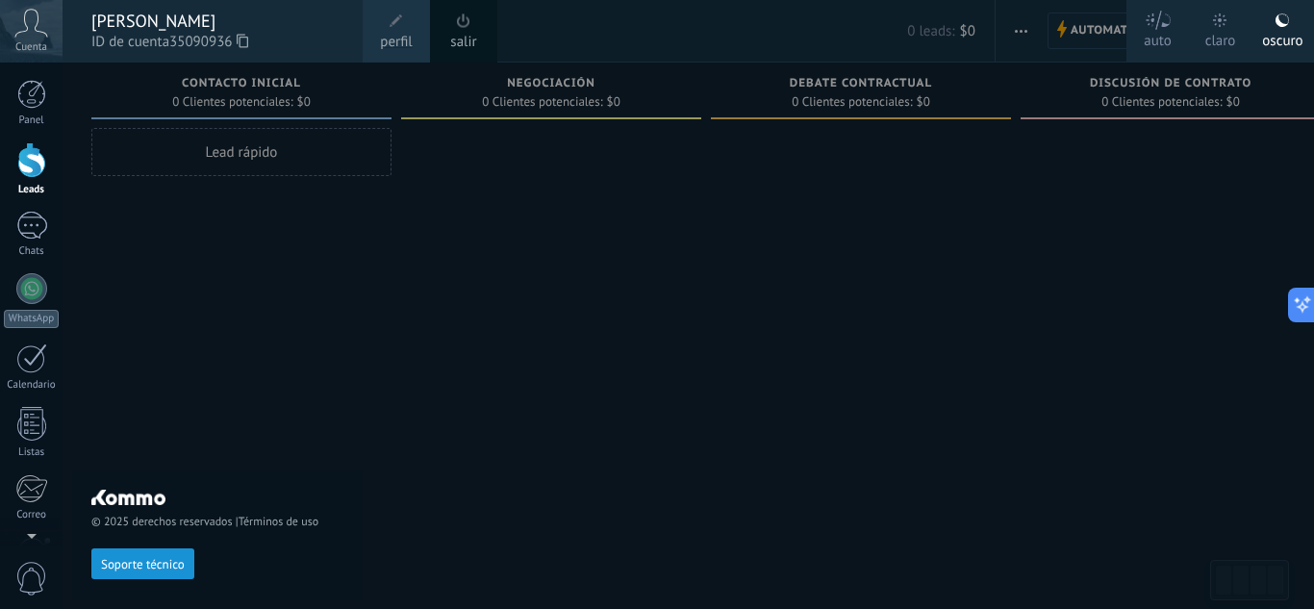
click at [727, 356] on div at bounding box center [720, 304] width 1314 height 609
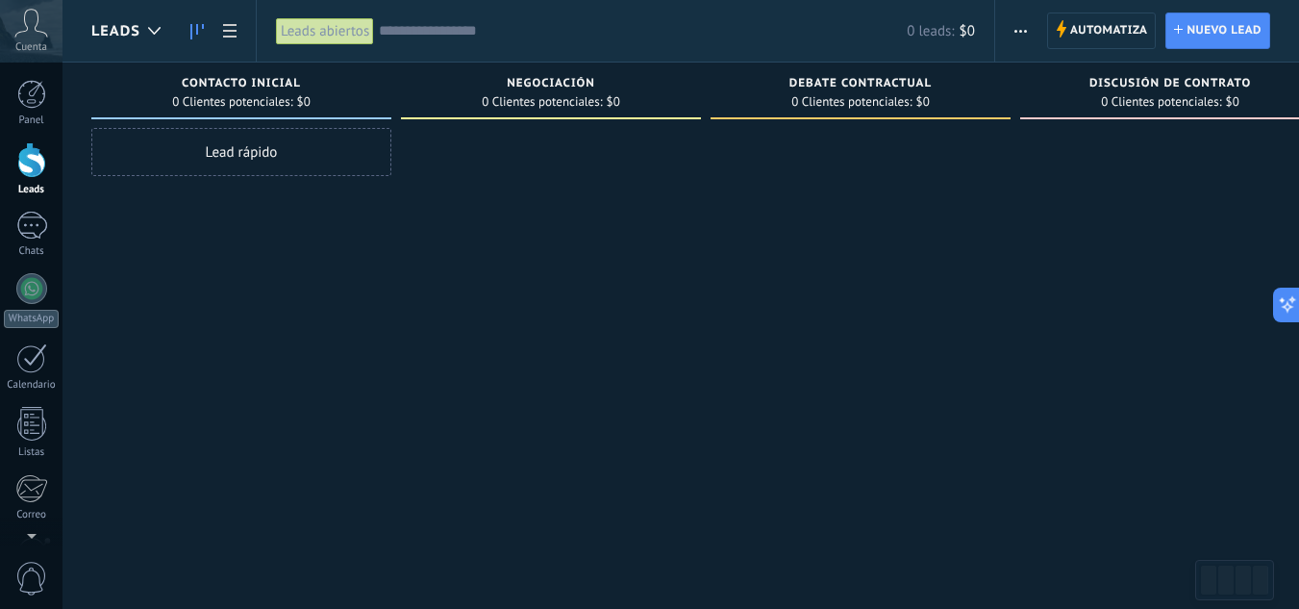
click at [116, 22] on span "Leads" at bounding box center [115, 31] width 49 height 18
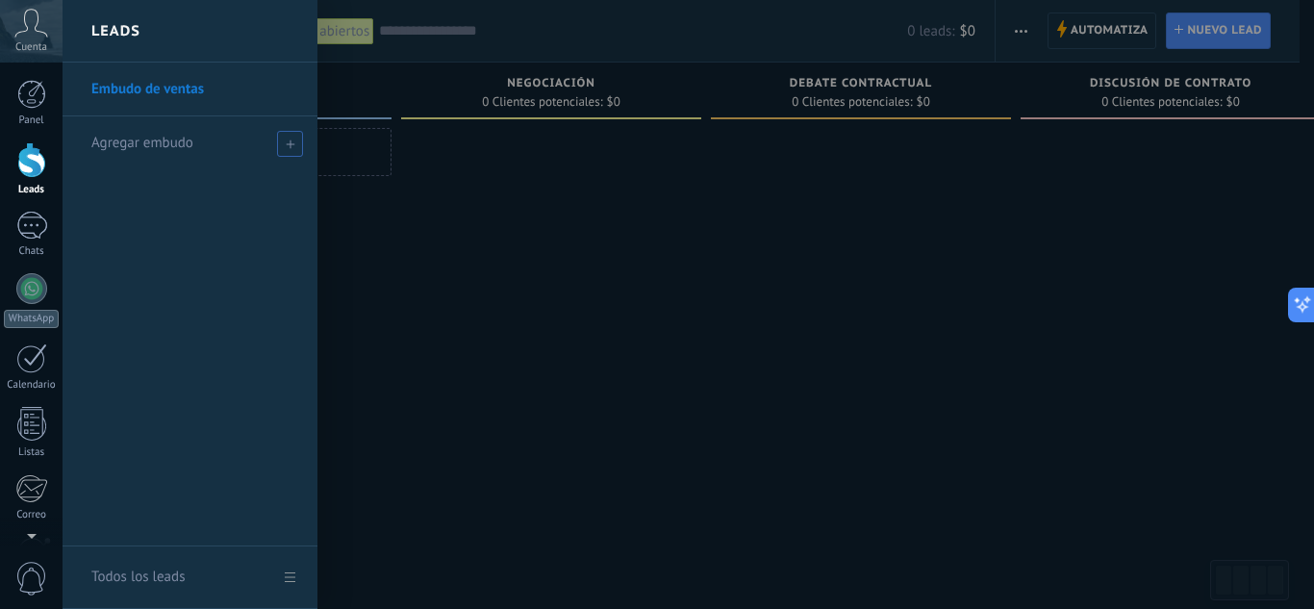
click at [161, 140] on span "Agregar embudo" at bounding box center [142, 143] width 102 height 18
click at [339, 197] on div at bounding box center [720, 304] width 1314 height 609
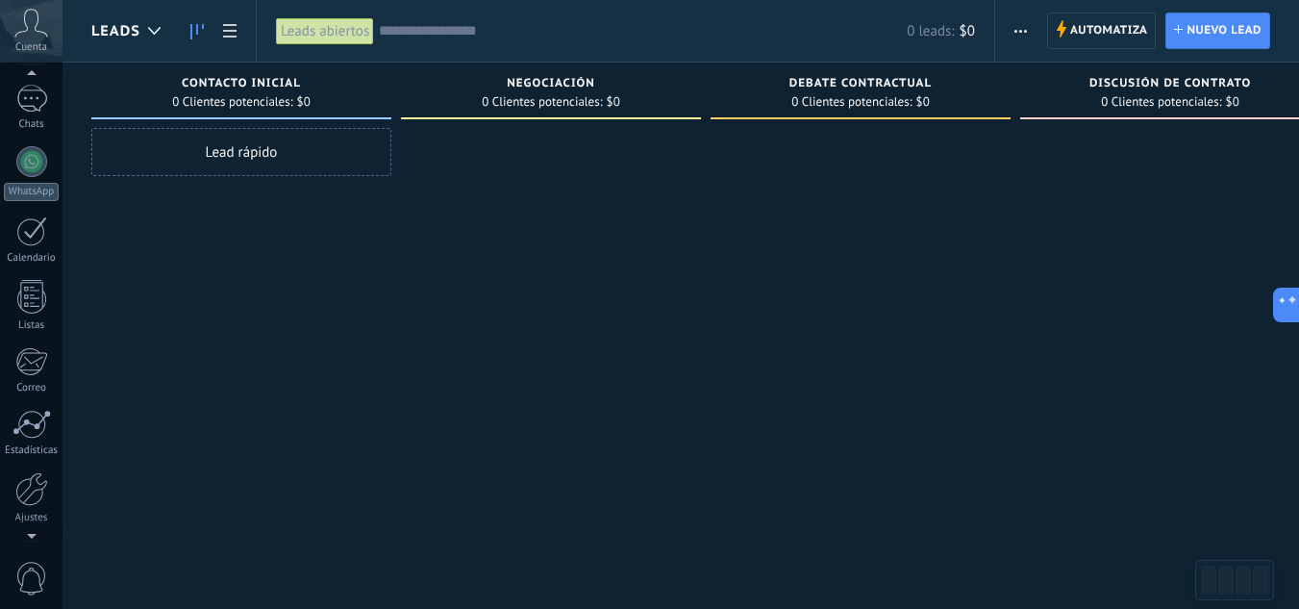
scroll to position [191, 0]
click at [32, 442] on link "Ajustes" at bounding box center [31, 434] width 63 height 52
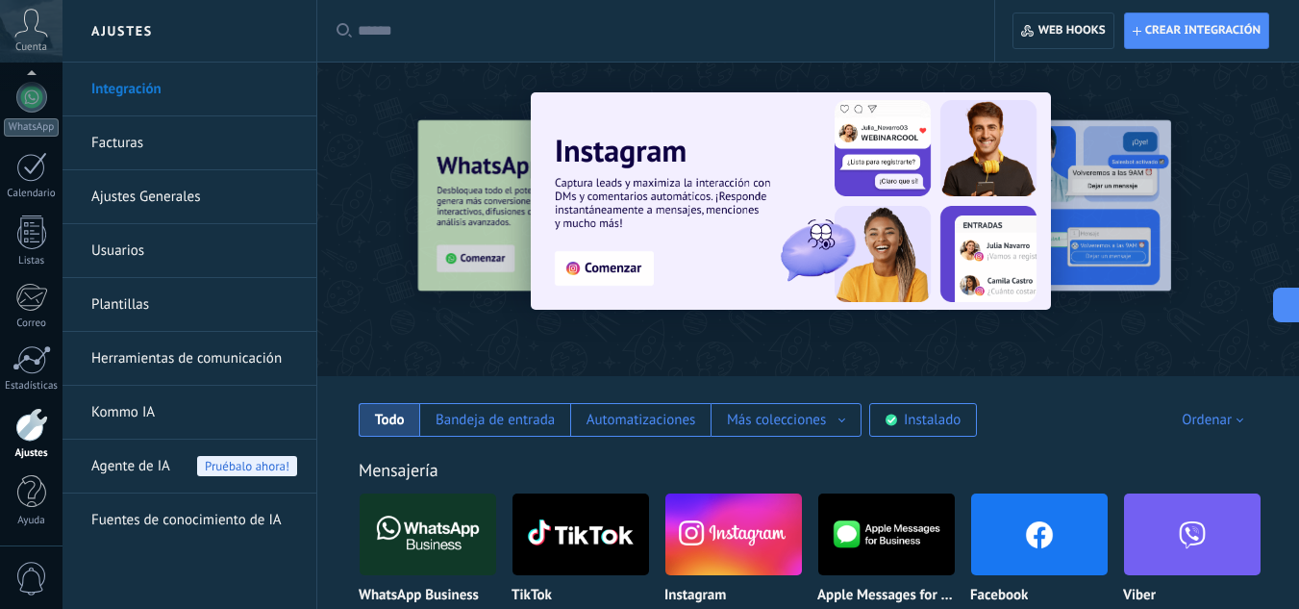
click at [128, 321] on link "Plantillas" at bounding box center [194, 305] width 206 height 54
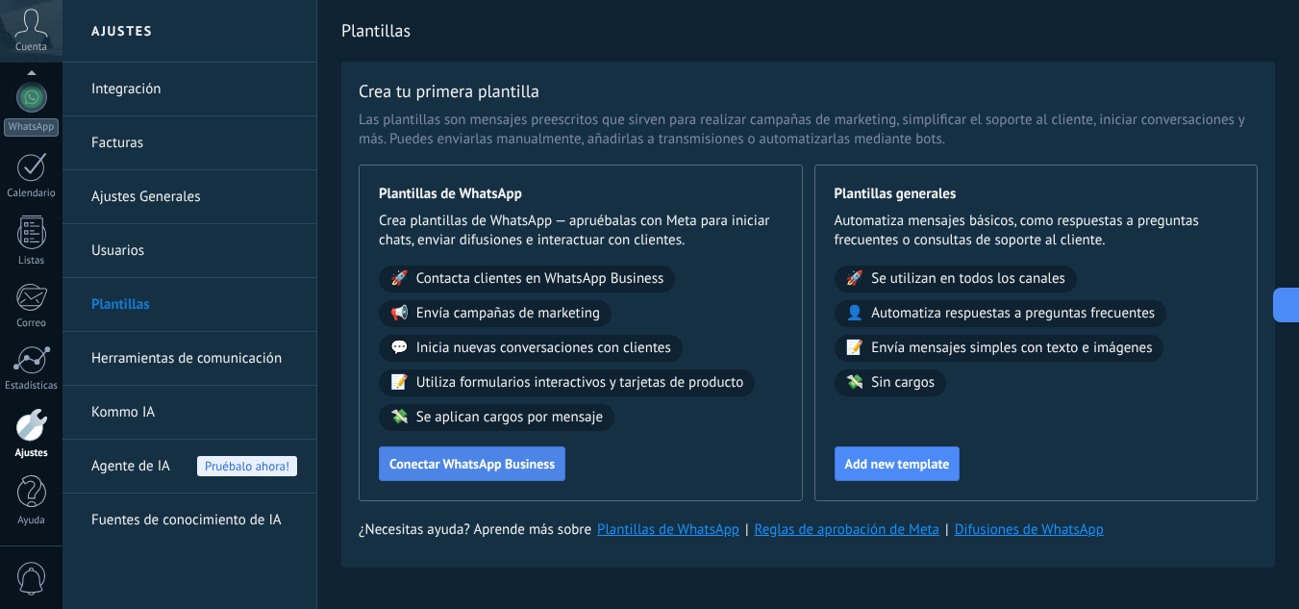
click at [473, 467] on span "Conectar WhatsApp Business" at bounding box center [471, 463] width 165 height 13
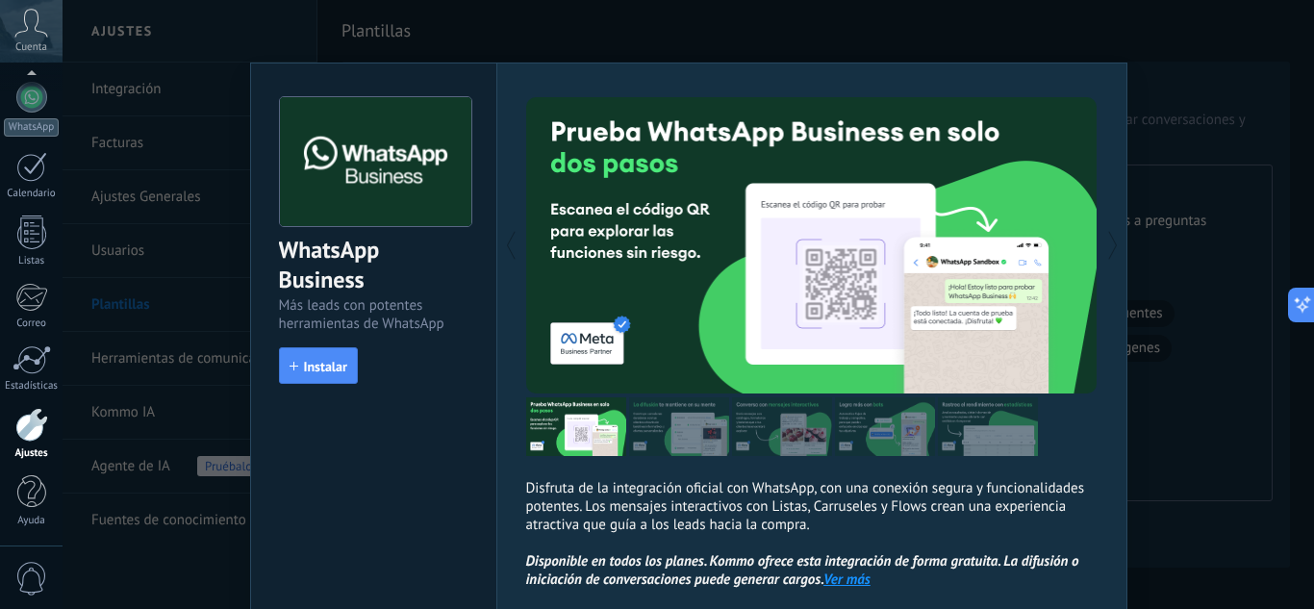
click at [690, 11] on div "WhatsApp Business Más leads con potentes herramientas de WhatsApp install Insta…" at bounding box center [688, 304] width 1251 height 609
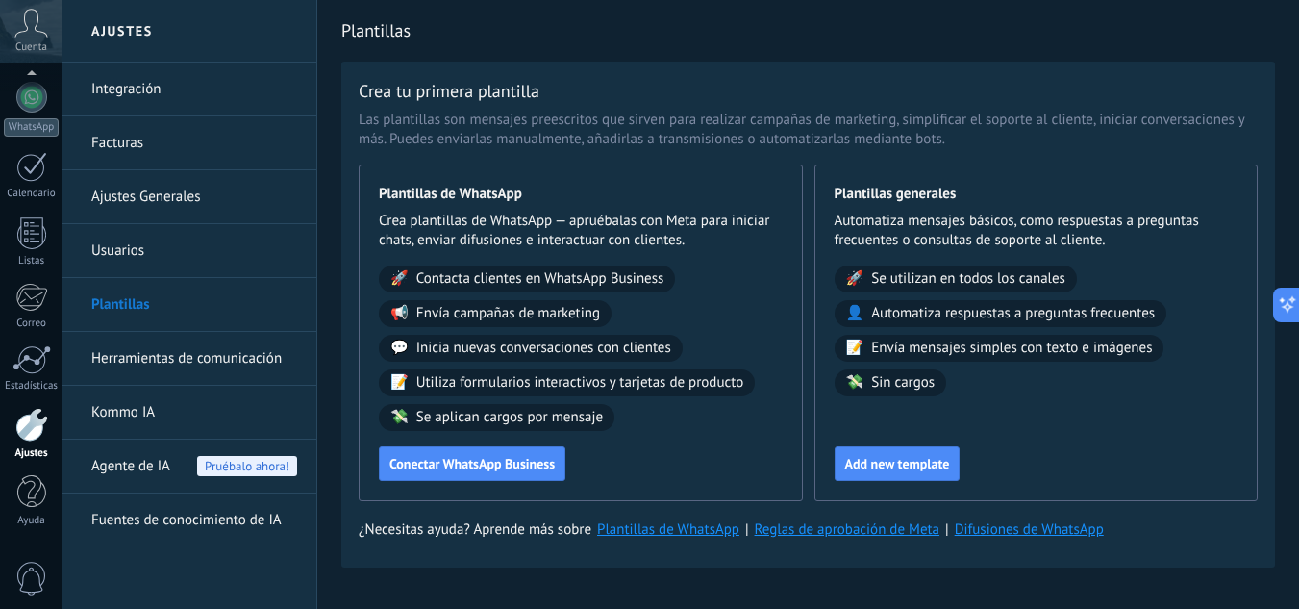
click at [168, 355] on link "Herramientas de comunicación" at bounding box center [194, 359] width 206 height 54
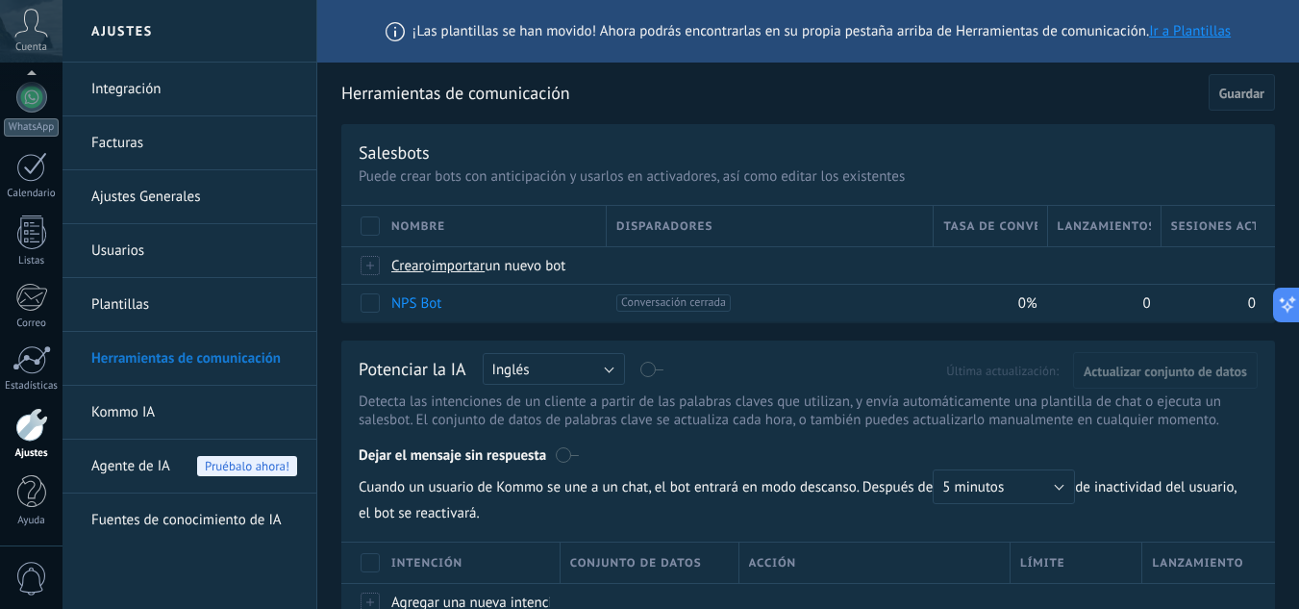
click at [166, 191] on link "Ajustes Generales" at bounding box center [194, 197] width 206 height 54
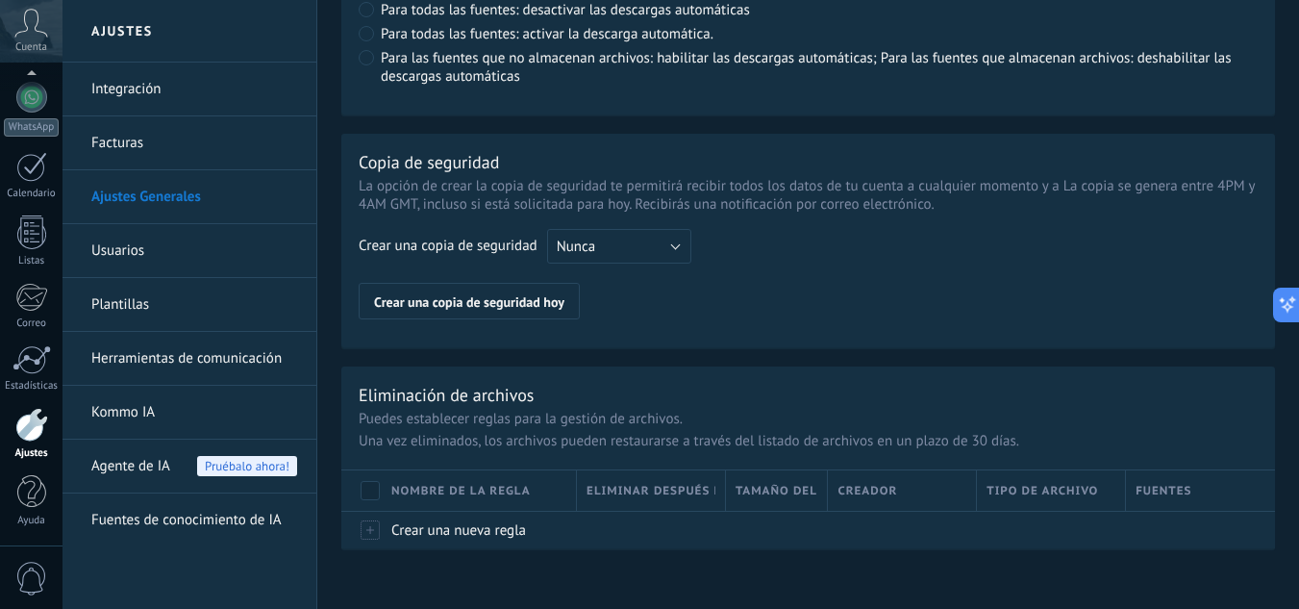
scroll to position [1546, 0]
click at [136, 358] on link "Herramientas de comunicación" at bounding box center [194, 359] width 206 height 54
